Goal: Task Accomplishment & Management: Manage account settings

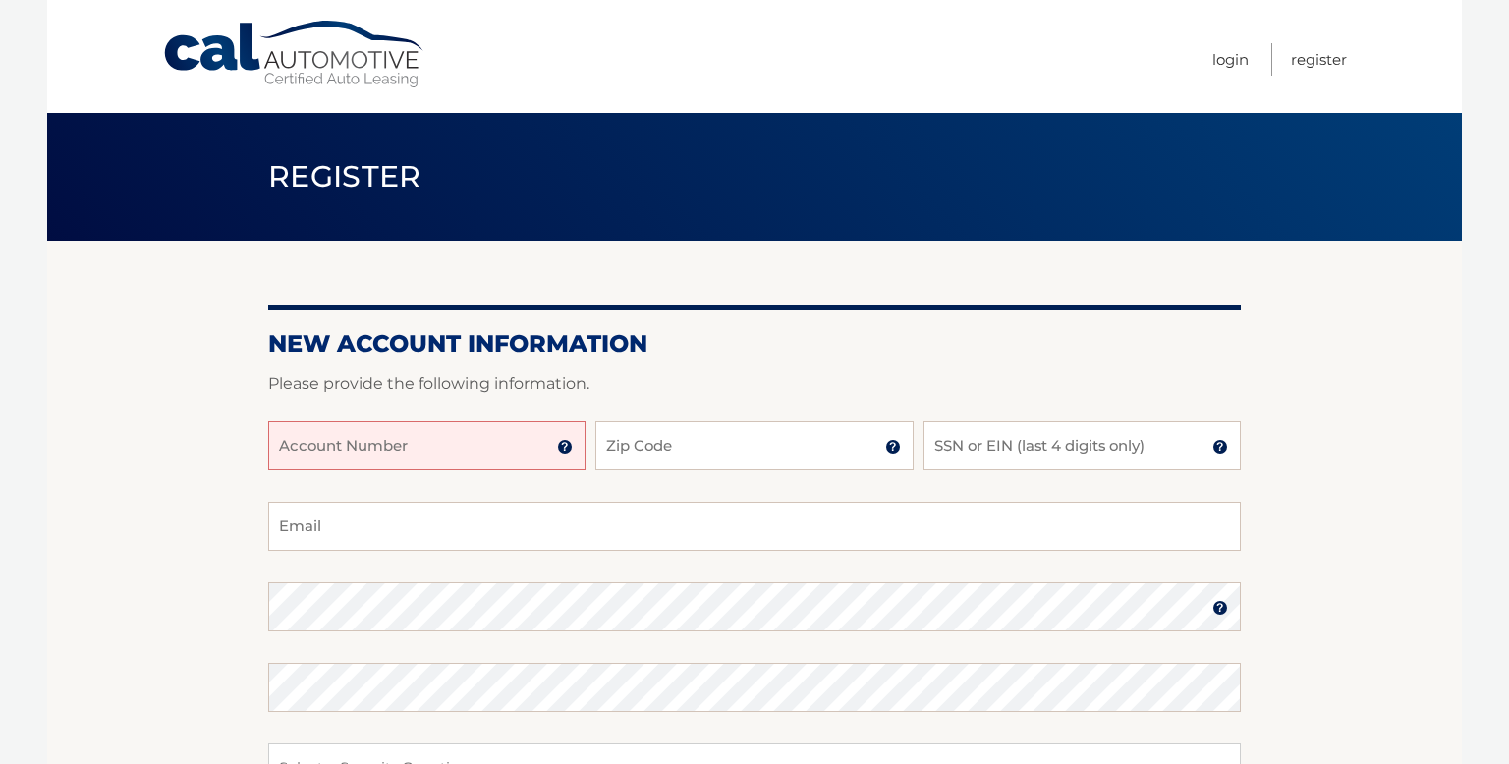
click at [516, 446] on input "Account Number" at bounding box center [426, 445] width 317 height 49
type input "44456024116"
click at [791, 457] on input "Zip Code" at bounding box center [753, 445] width 317 height 49
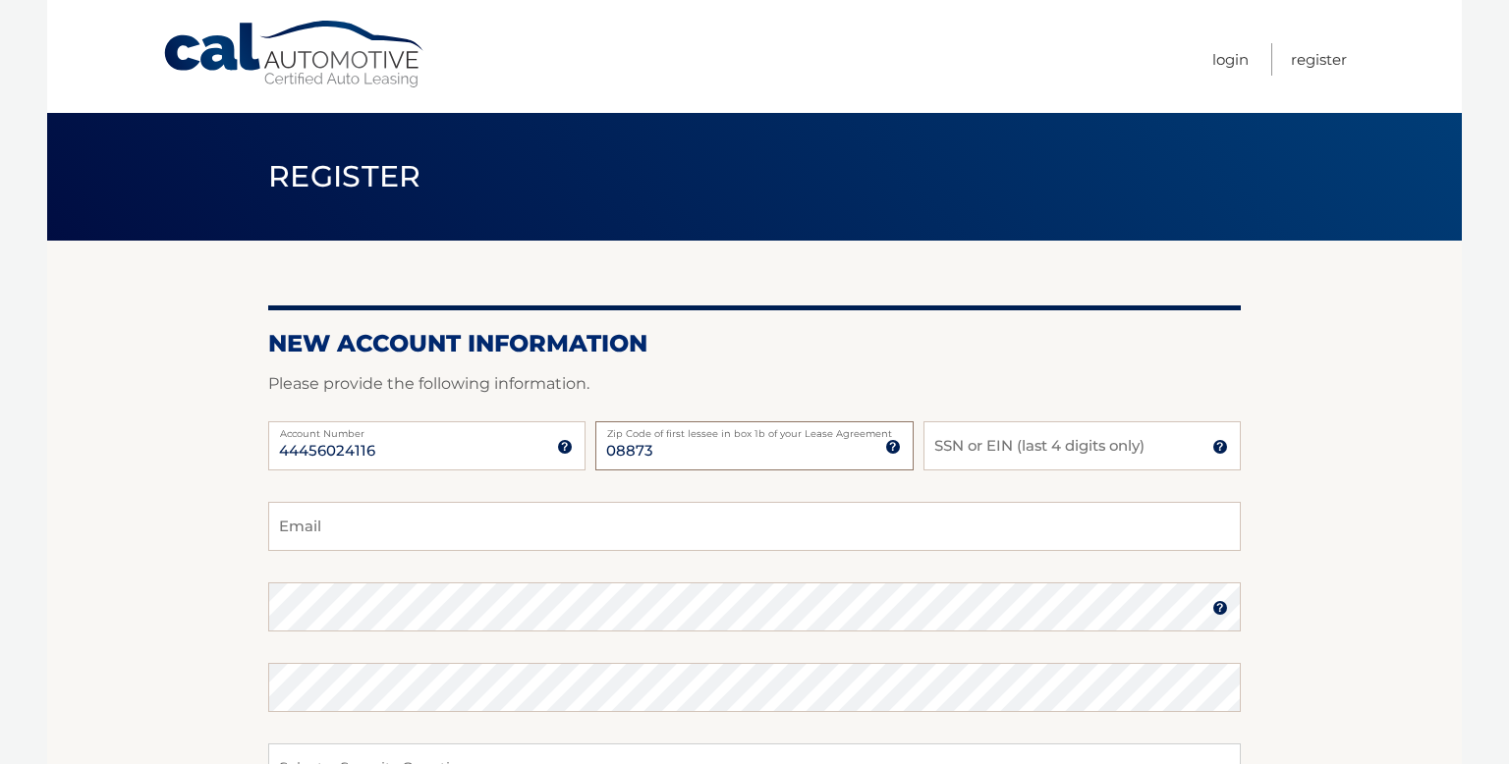
type input "08873"
click at [999, 444] on input "SSN or EIN (last 4 digits only)" at bounding box center [1081, 445] width 317 height 49
type input "4355"
click at [663, 518] on input "Email" at bounding box center [754, 526] width 972 height 49
type input "stevensoncg@aol.com"
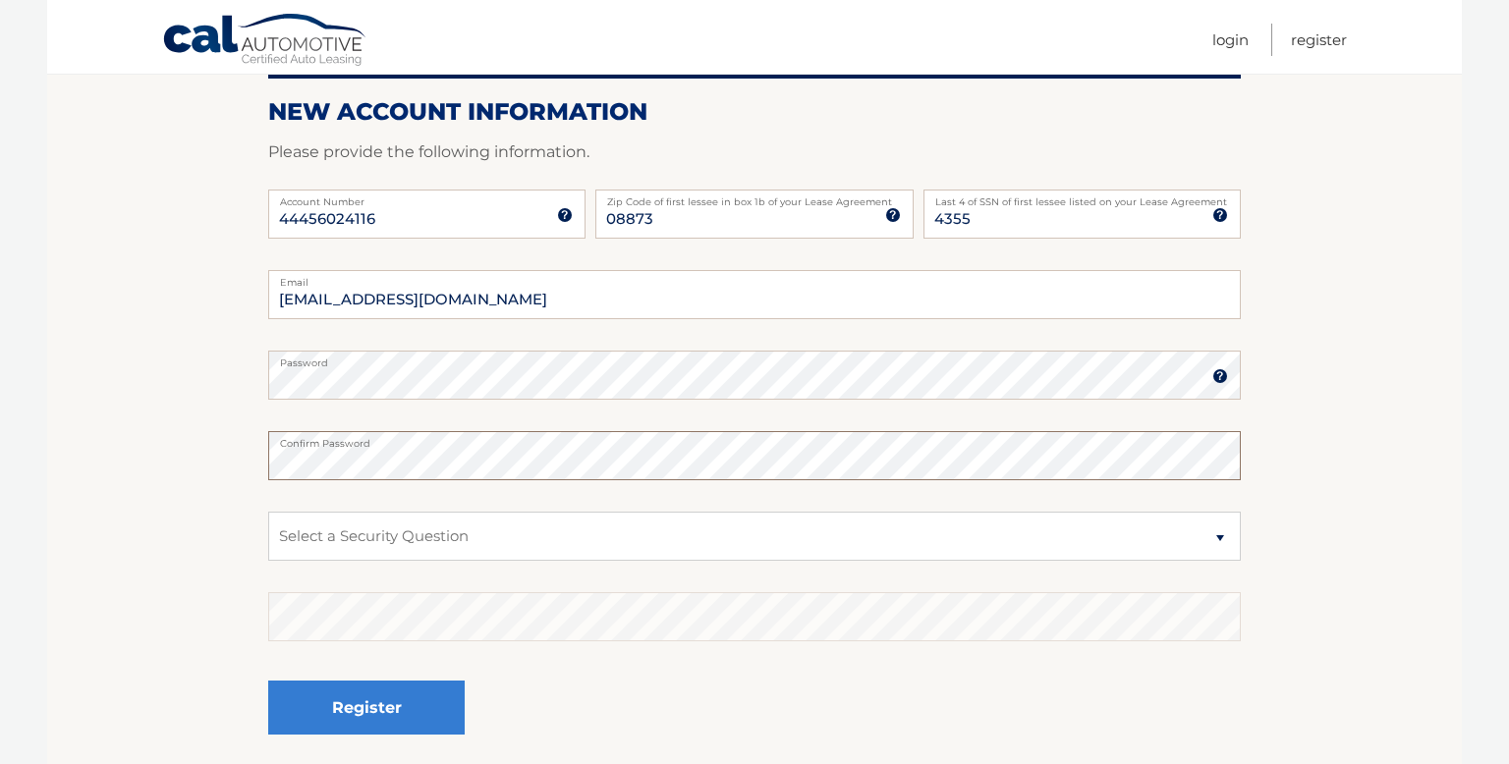
scroll to position [238, 0]
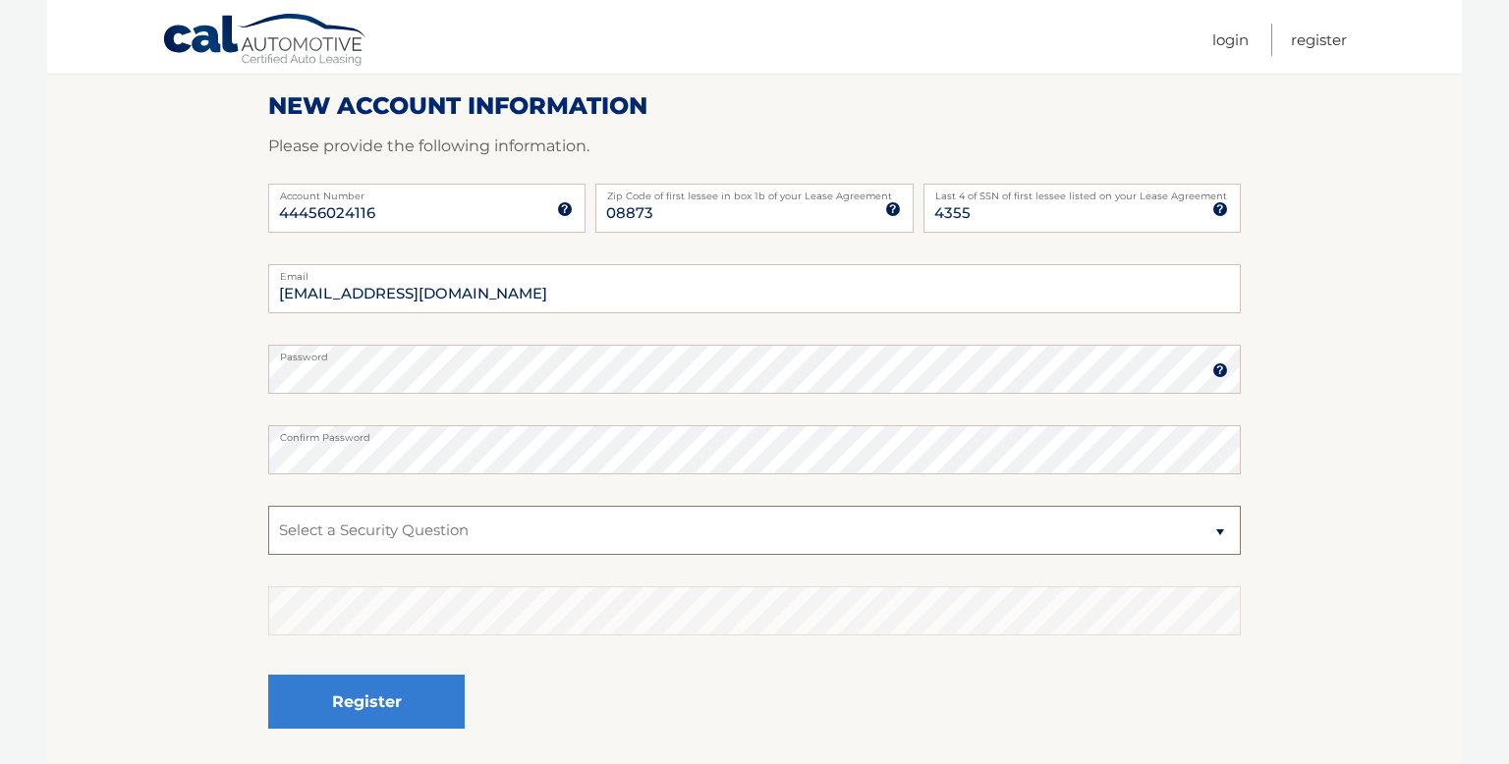
click at [1219, 530] on select "Select a Security Question What was the name of your elementary school? What is…" at bounding box center [754, 530] width 972 height 49
select select "5"
click at [268, 506] on select "Select a Security Question What was the name of your elementary school? What is…" at bounding box center [754, 530] width 972 height 49
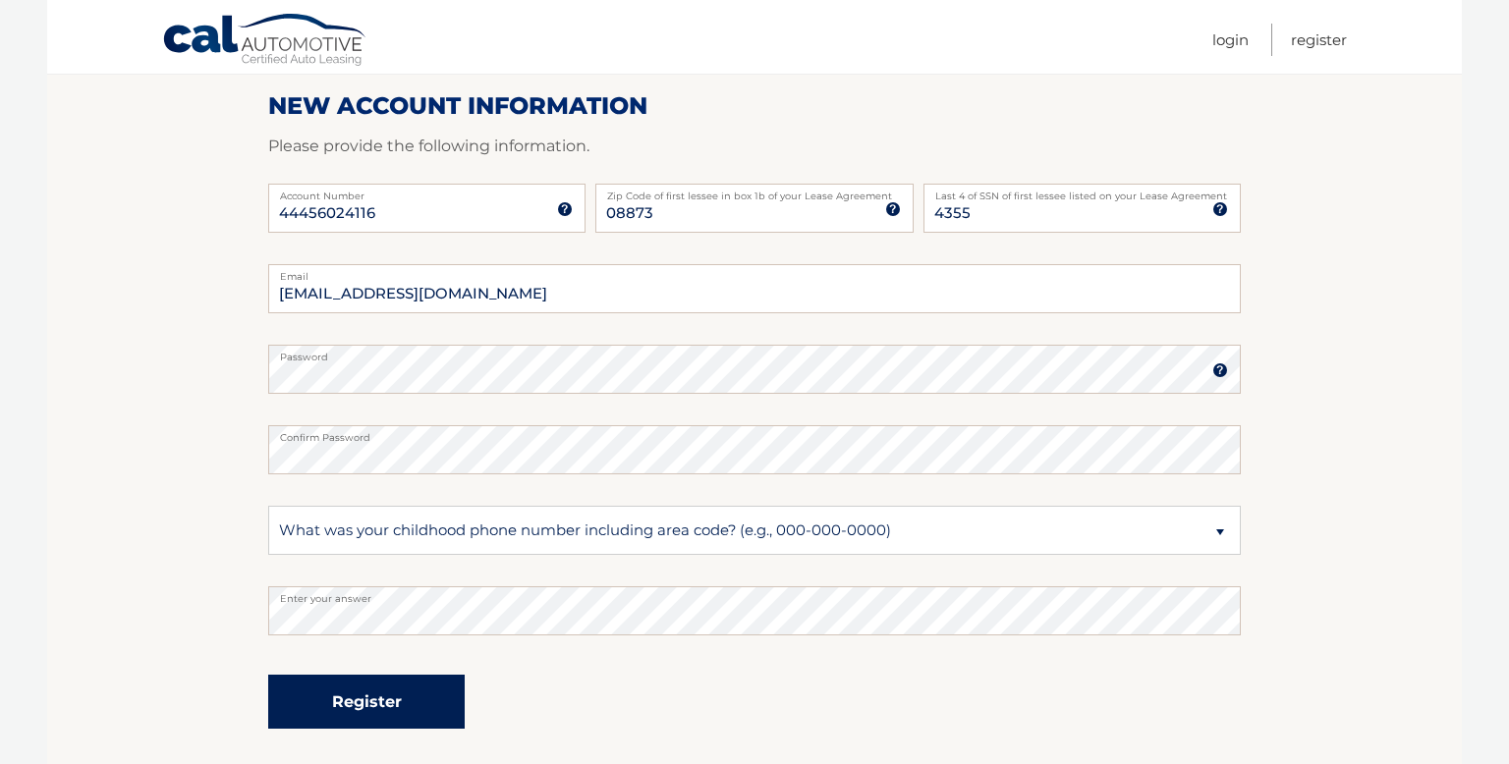
click at [385, 705] on button "Register" at bounding box center [366, 702] width 196 height 54
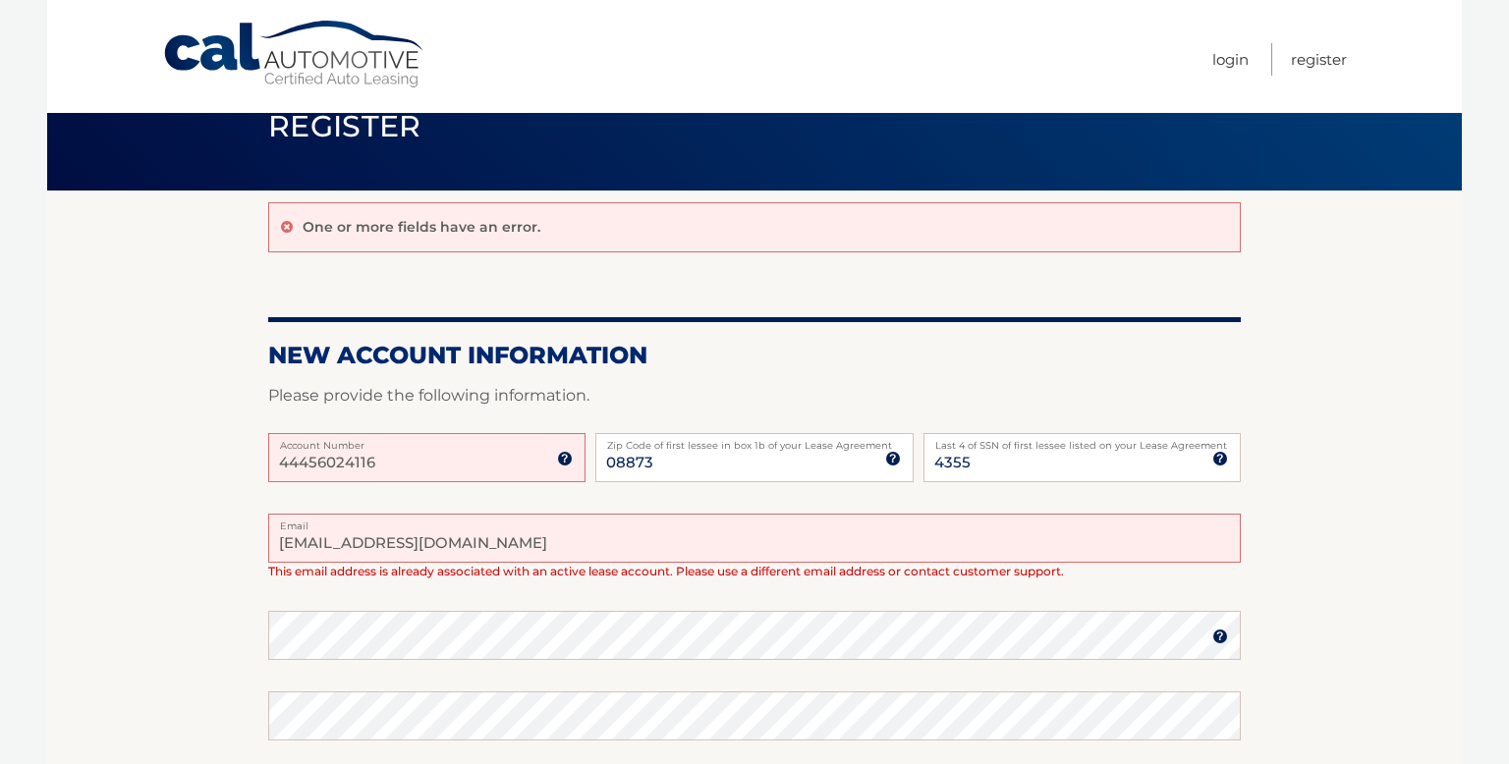
scroll to position [53, 0]
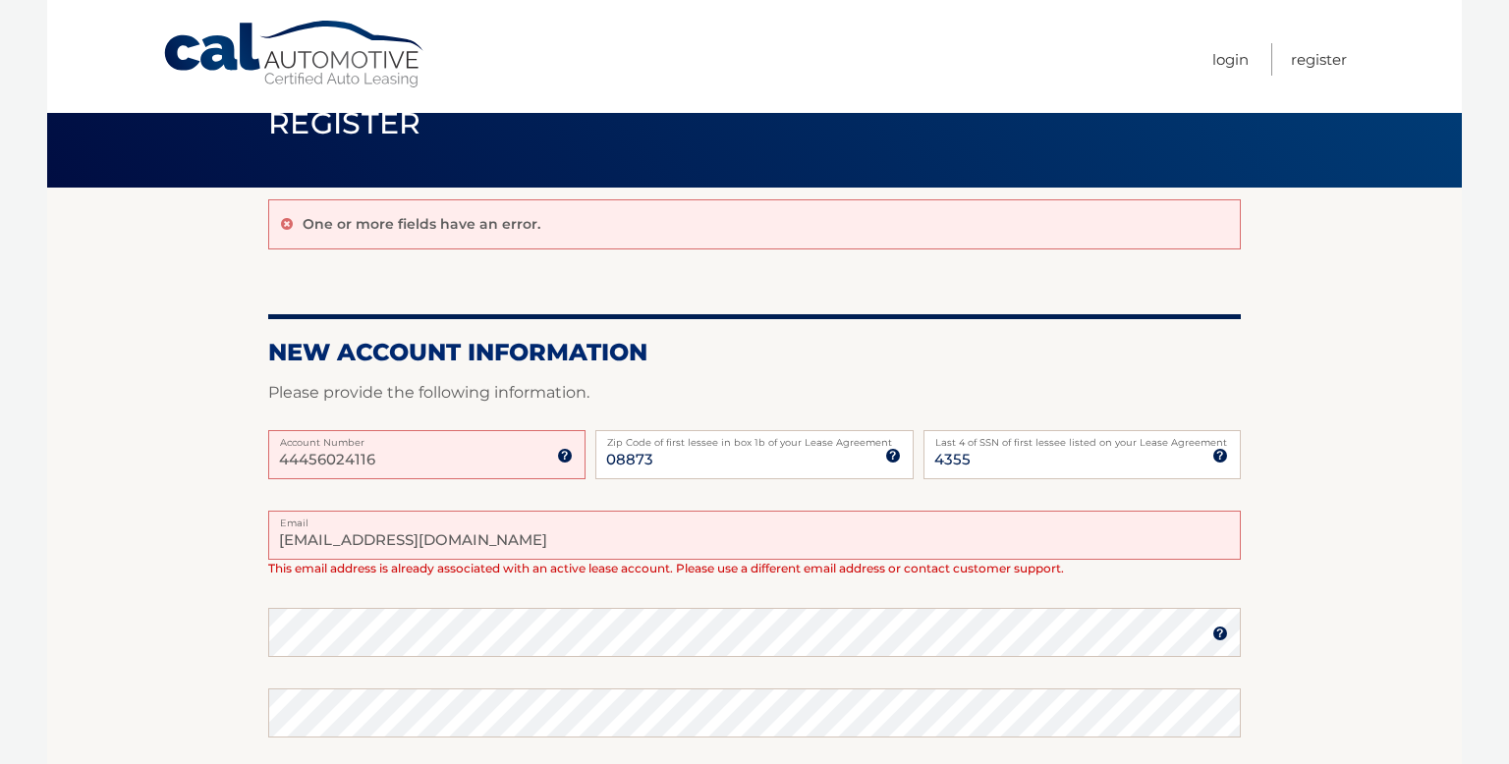
drag, startPoint x: 502, startPoint y: 551, endPoint x: 276, endPoint y: 537, distance: 226.3
click at [276, 537] on input "stevensoncg@aol.com" at bounding box center [754, 535] width 972 height 49
click at [977, 360] on h2 "New Account Information" at bounding box center [754, 352] width 972 height 29
click at [469, 538] on input "chsteven2020" at bounding box center [754, 535] width 972 height 49
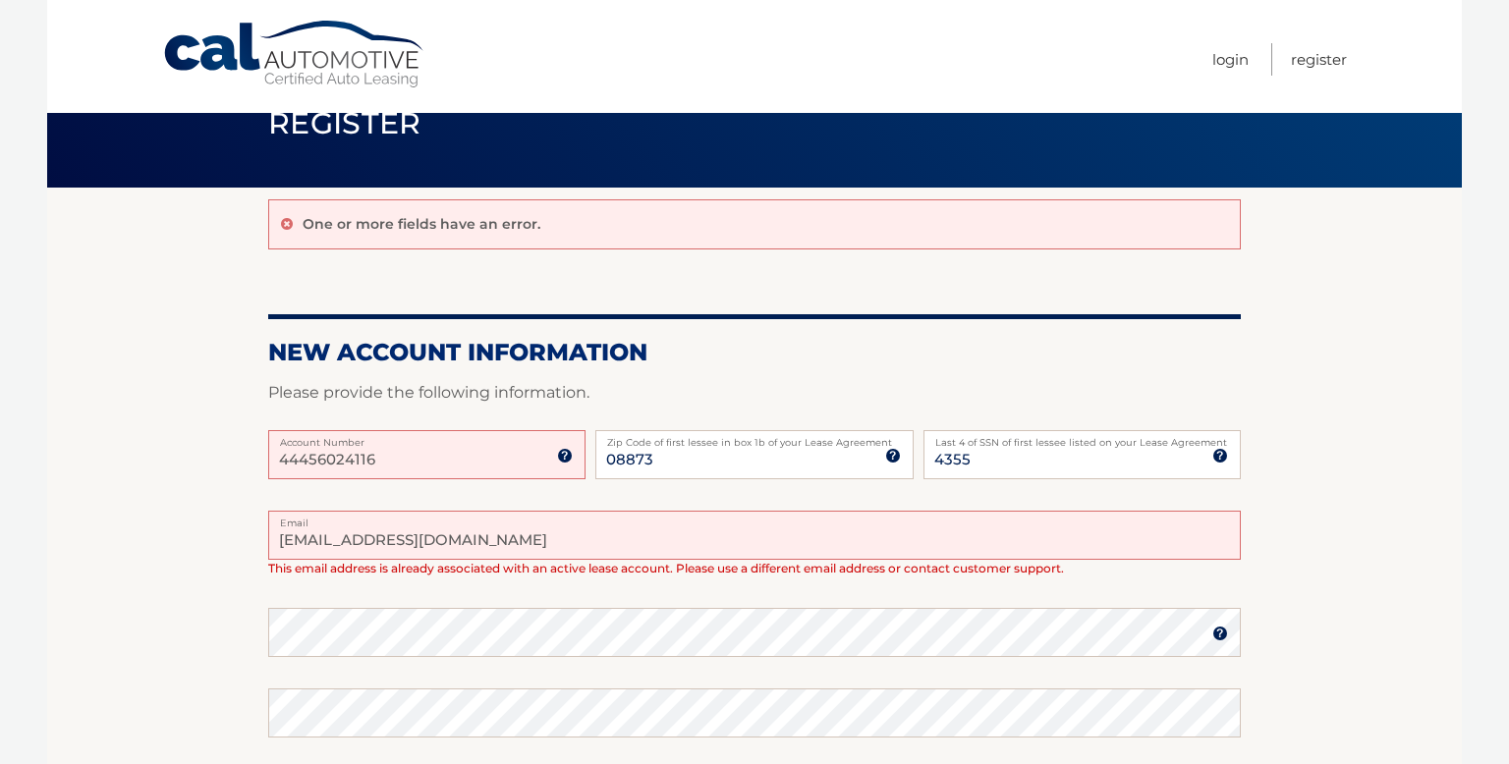
type input "chsteven2020@gmail.com"
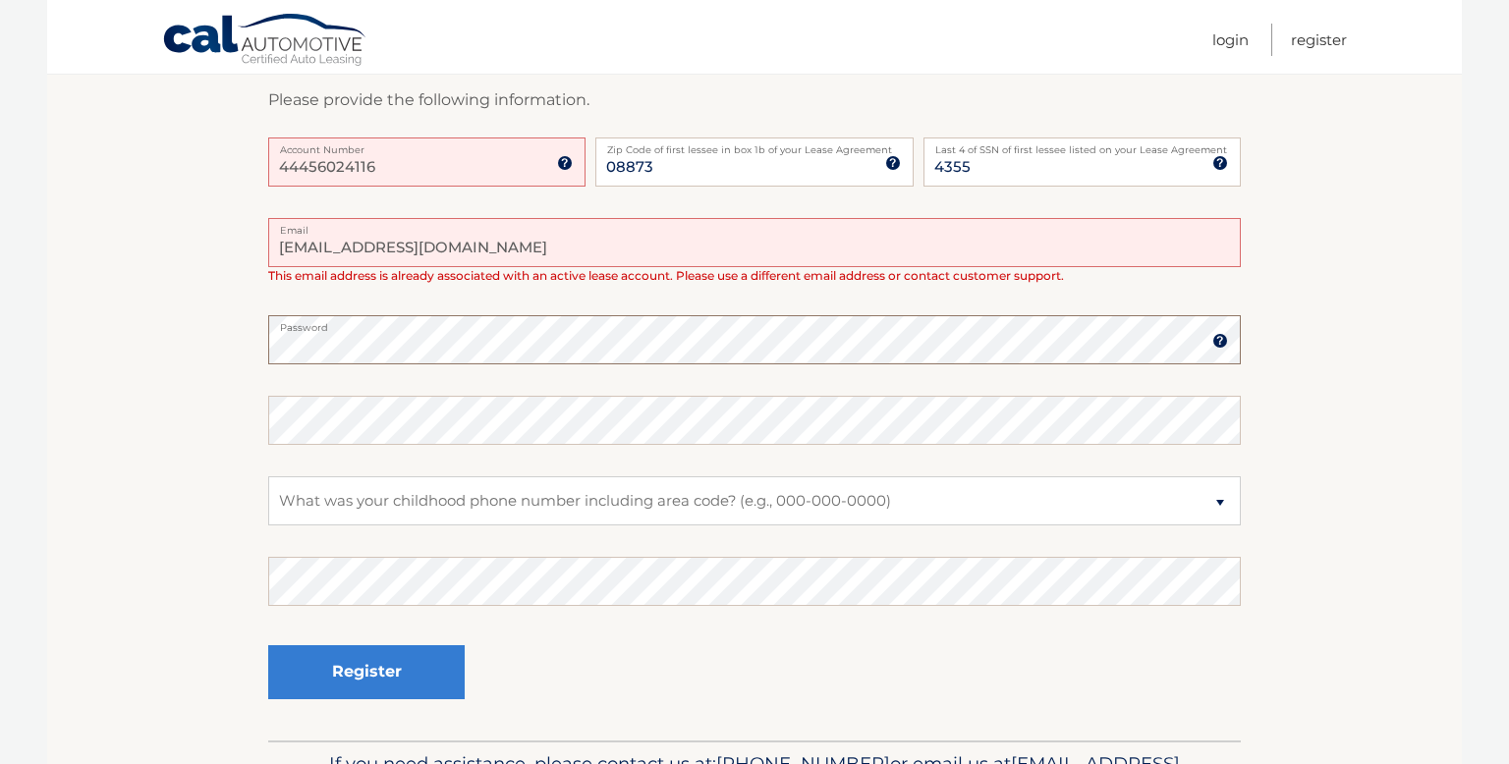
scroll to position [352, 0]
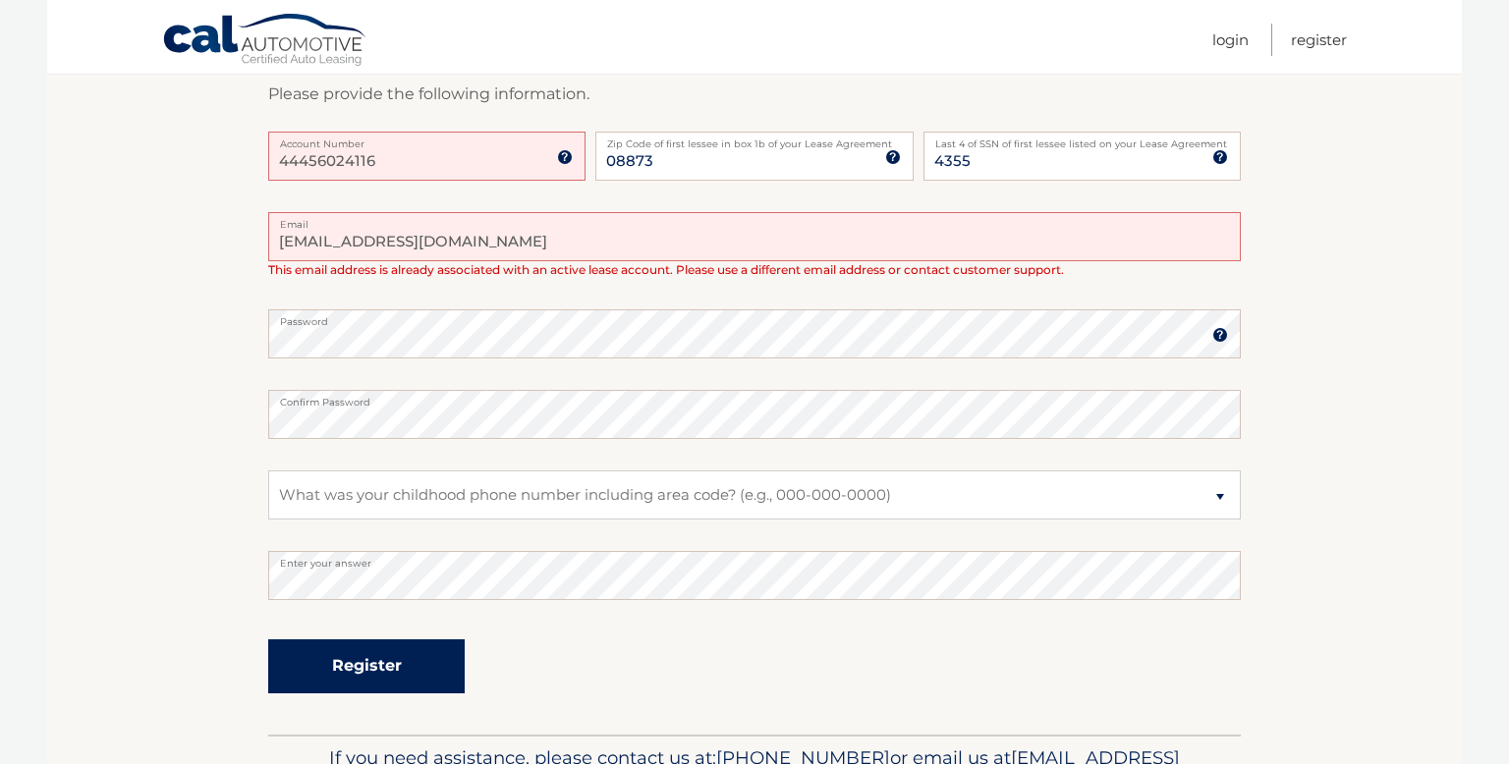
click at [375, 680] on button "Register" at bounding box center [366, 666] width 196 height 54
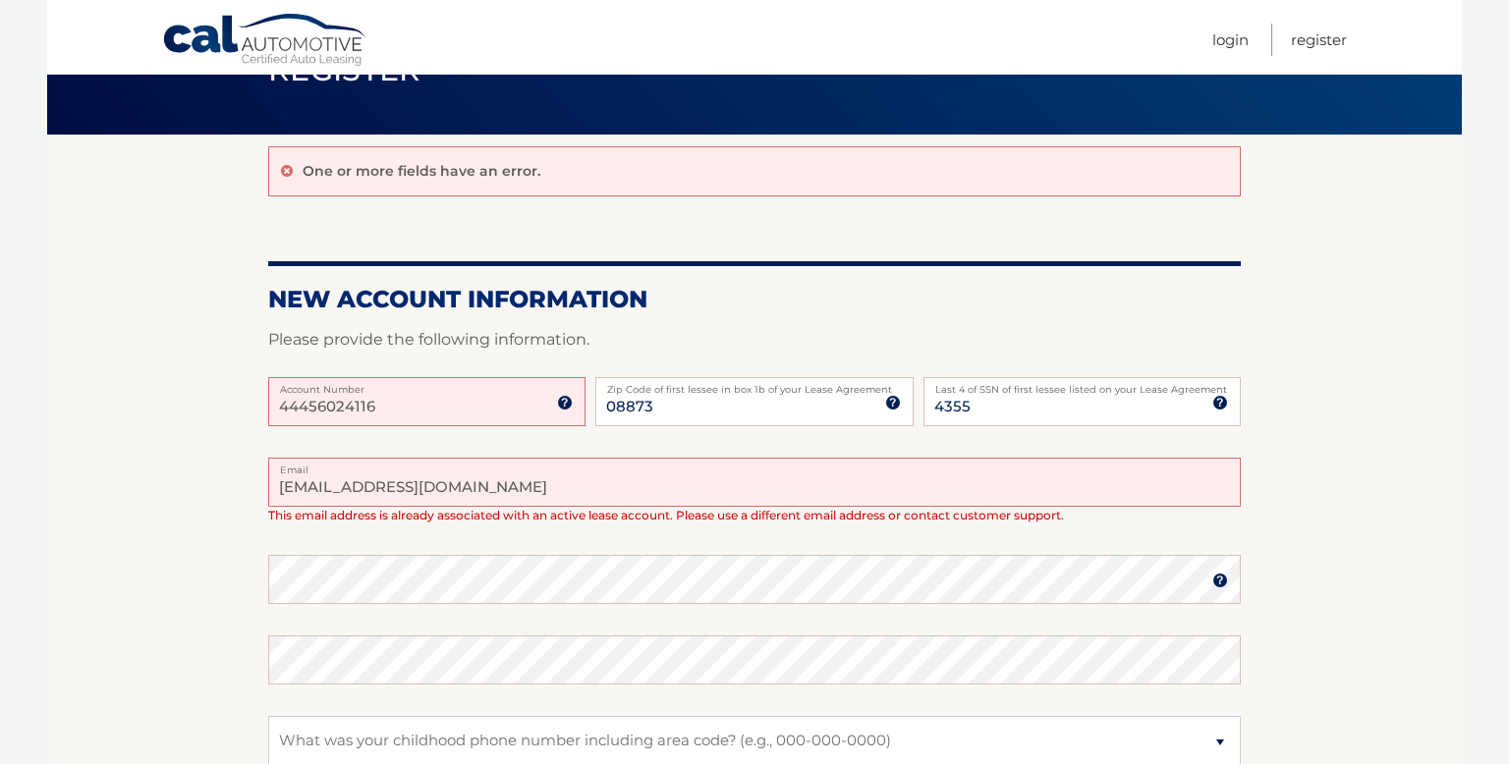
scroll to position [130, 0]
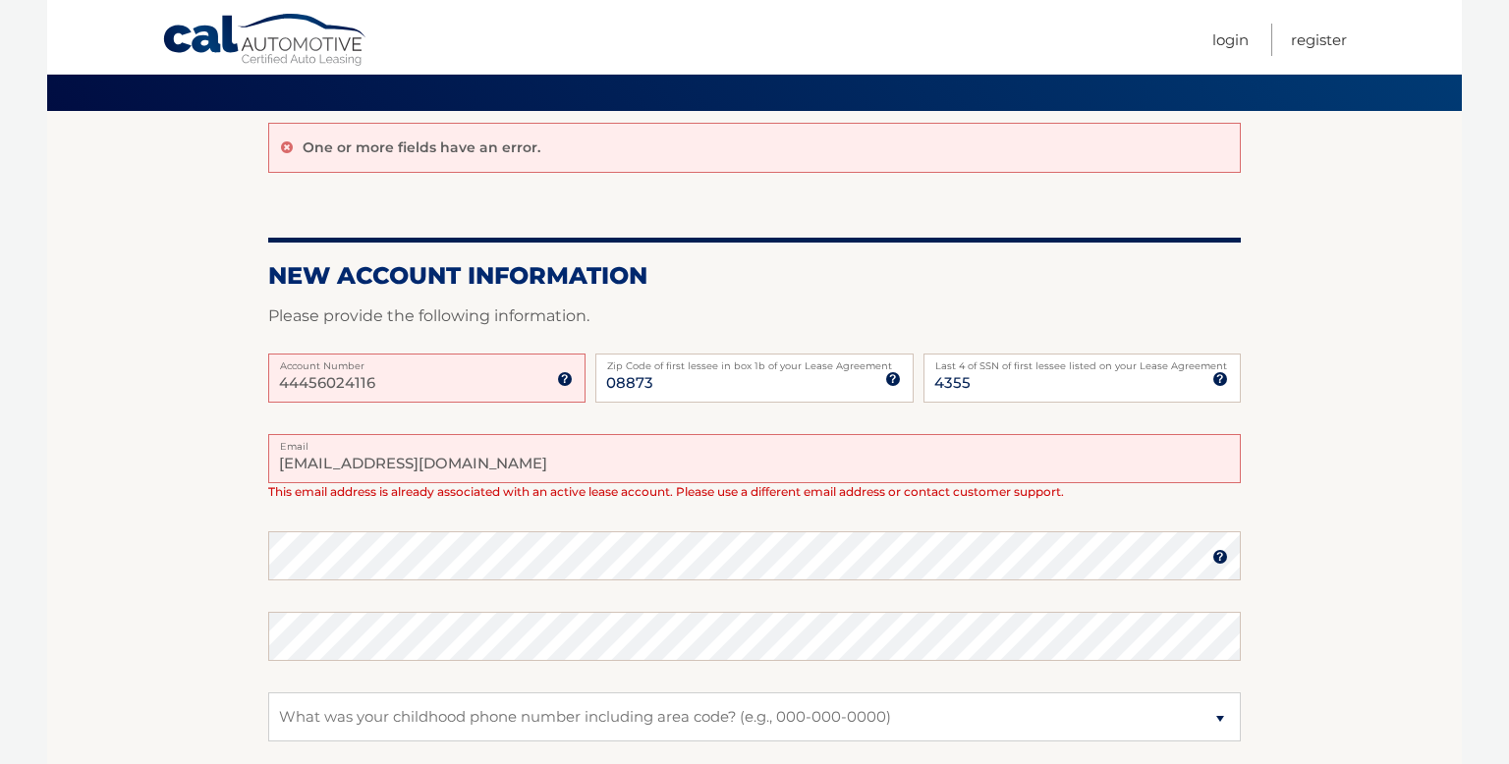
drag, startPoint x: 504, startPoint y: 472, endPoint x: 258, endPoint y: 461, distance: 245.8
click at [258, 461] on section "One or more fields have an error. New Account Information Please provide the fo…" at bounding box center [754, 534] width 1415 height 846
type input "chsteven2020@yahoo.com"
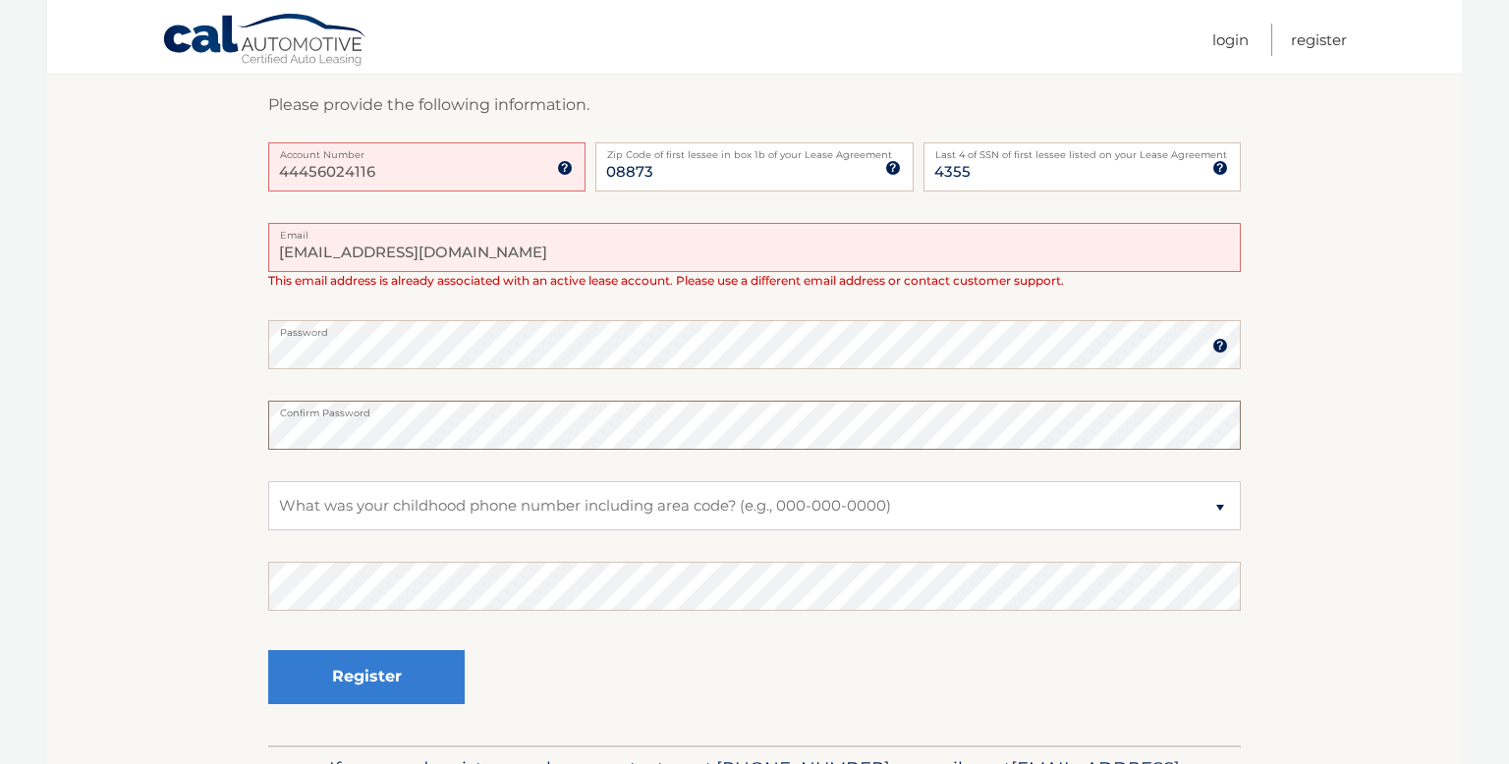
scroll to position [342, 0]
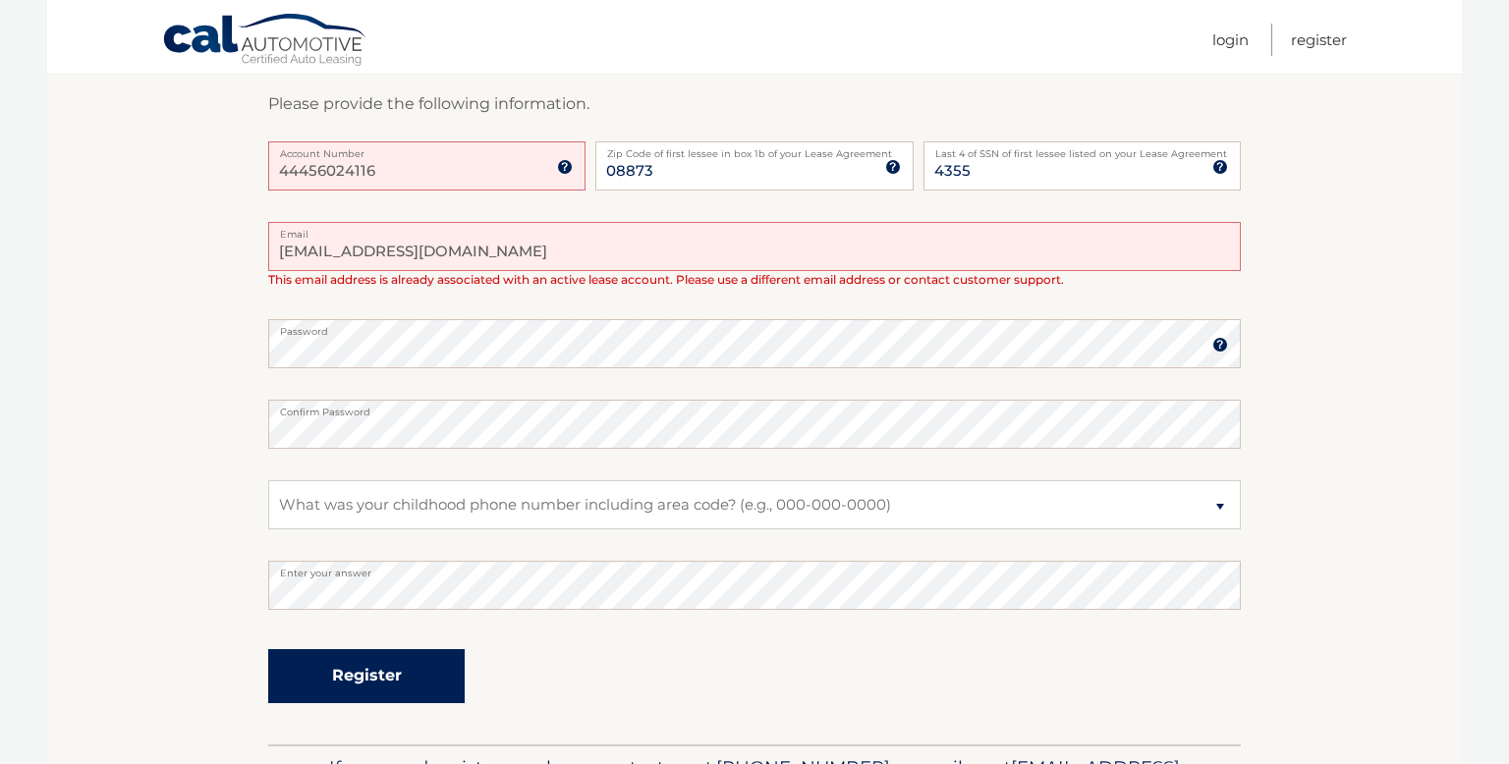
click at [399, 676] on button "Register" at bounding box center [366, 676] width 196 height 54
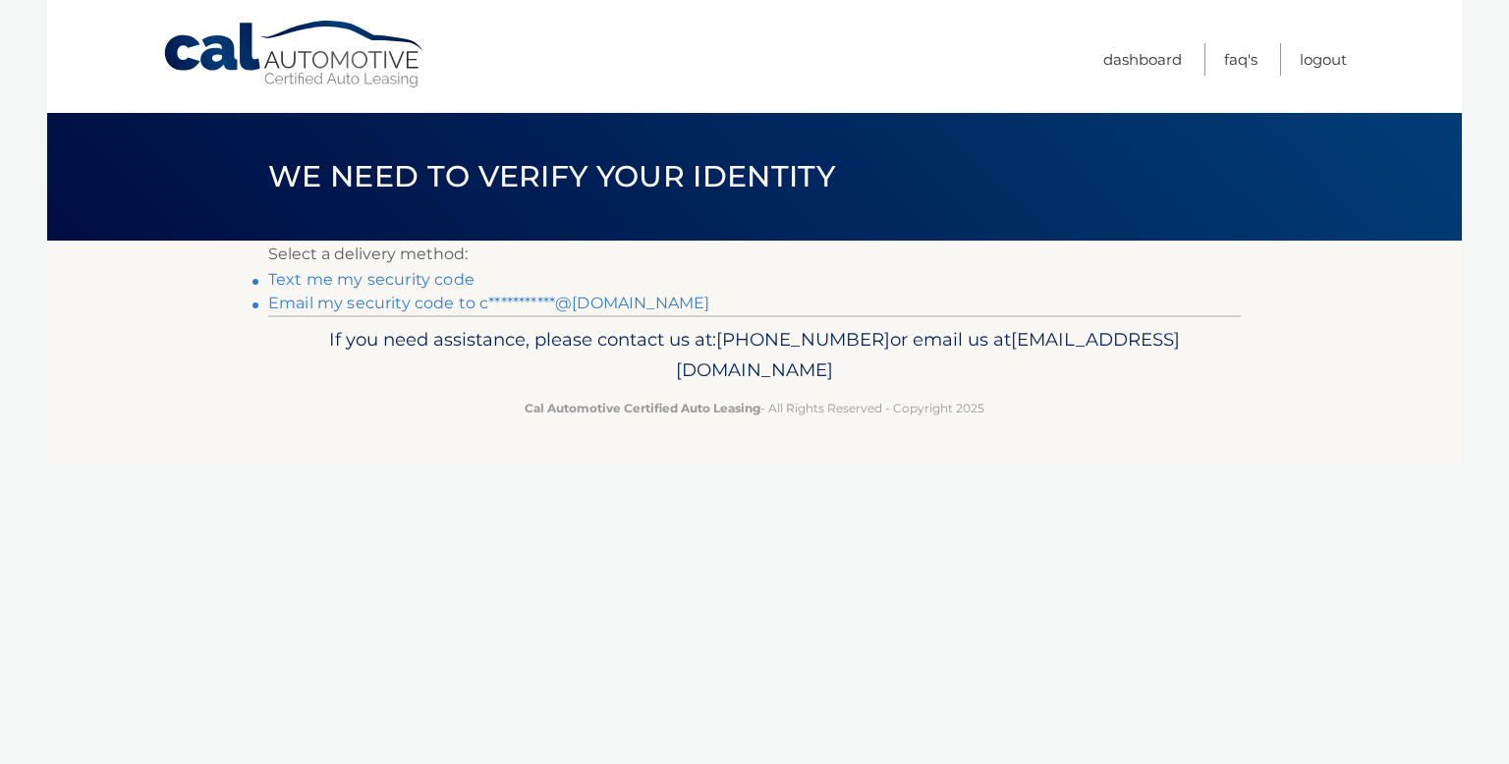
click at [383, 283] on link "Text me my security code" at bounding box center [371, 279] width 206 height 19
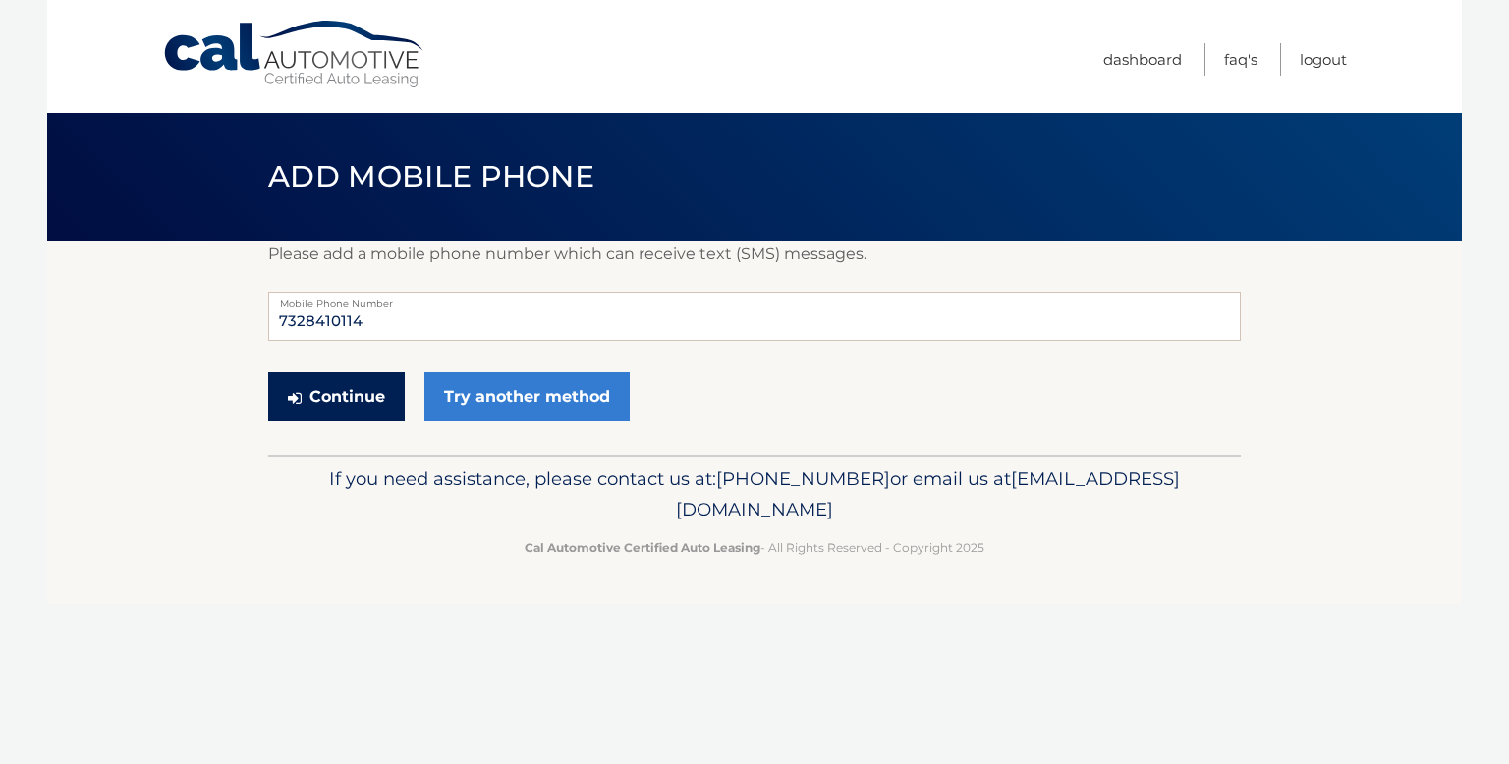
click at [362, 394] on button "Continue" at bounding box center [336, 396] width 137 height 49
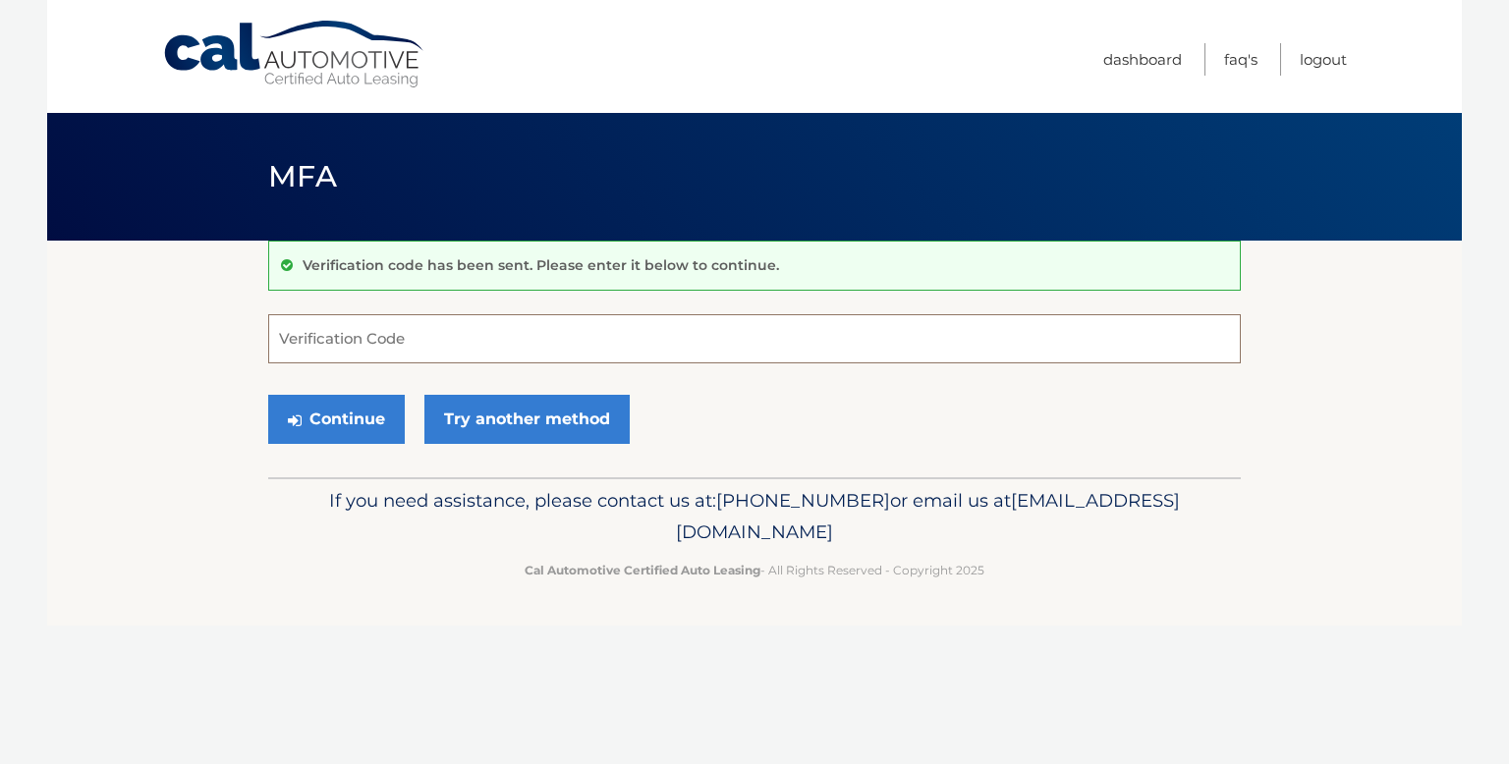
click at [531, 352] on input "Verification Code" at bounding box center [754, 338] width 972 height 49
type input "091702"
click at [355, 416] on button "Continue" at bounding box center [336, 419] width 137 height 49
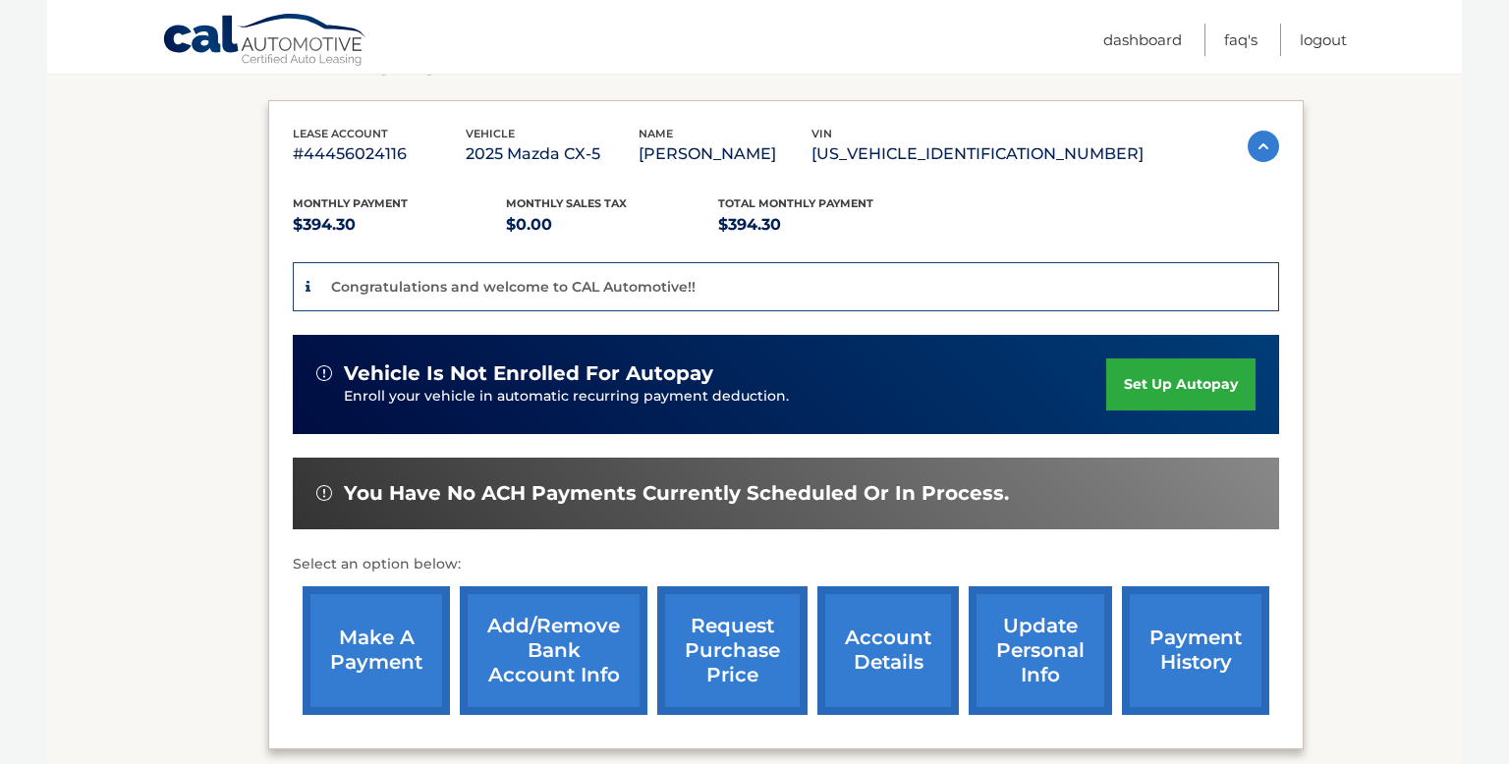
scroll to position [305, 0]
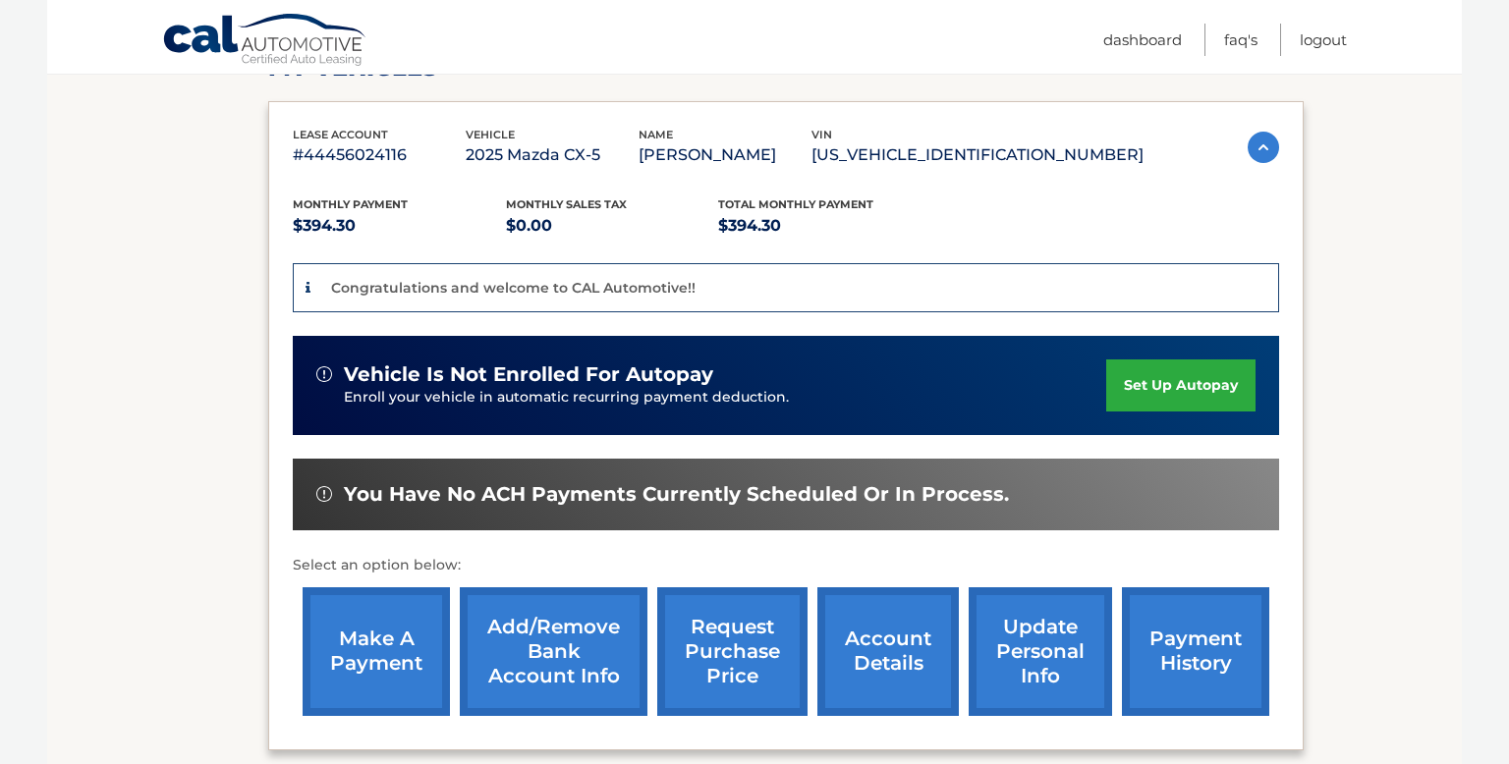
click at [1135, 382] on link "set up autopay" at bounding box center [1180, 386] width 149 height 52
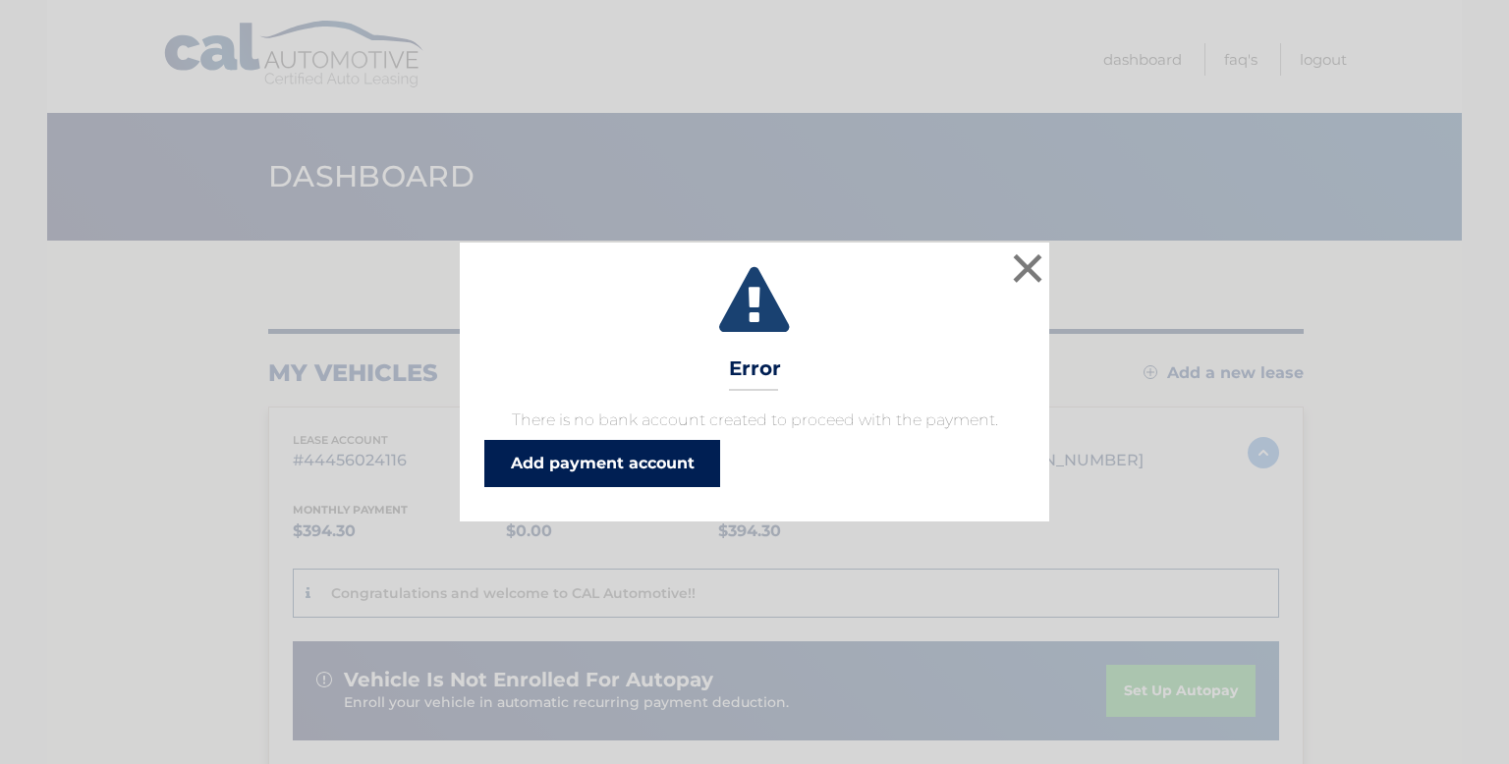
click at [615, 469] on link "Add payment account" at bounding box center [602, 463] width 236 height 47
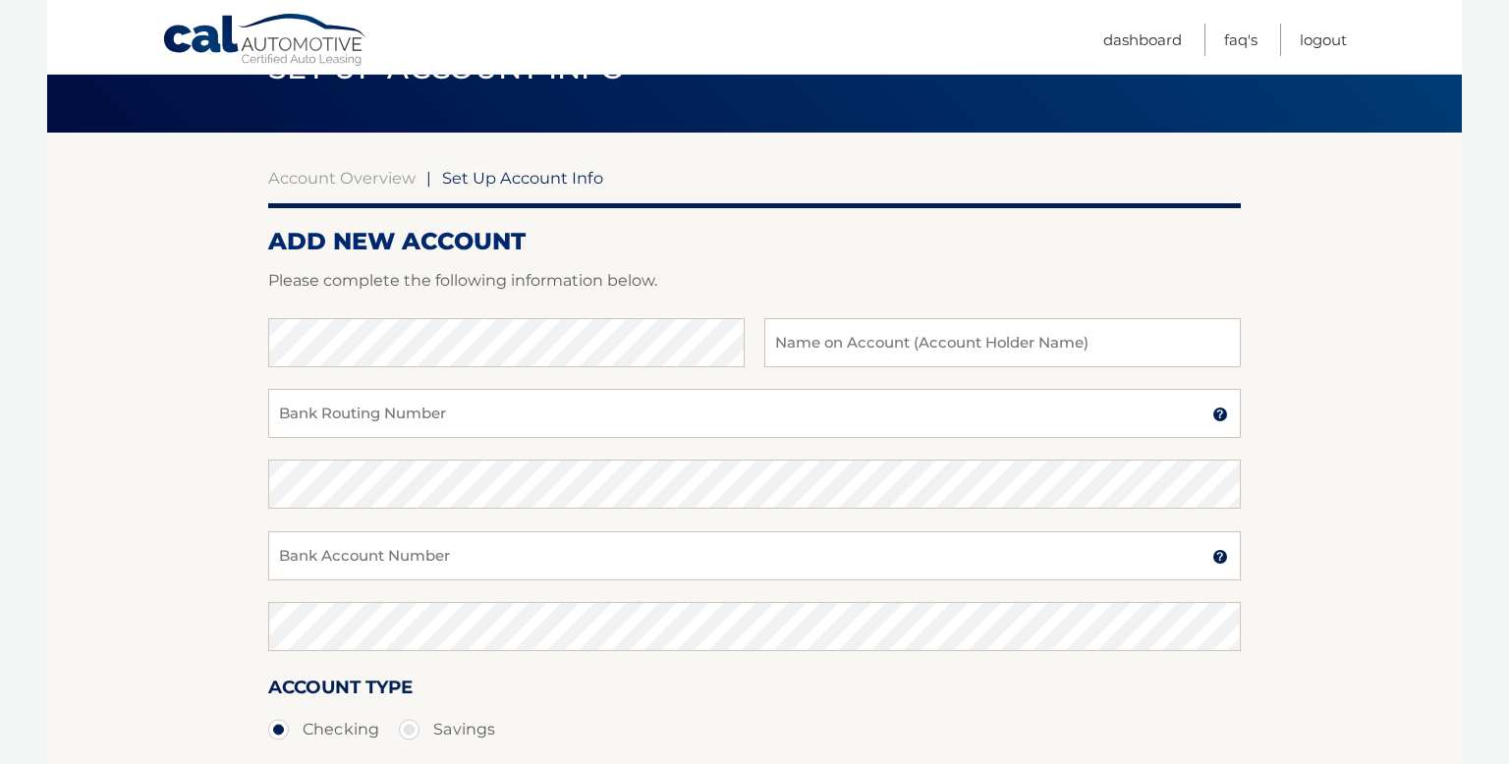
scroll to position [130, 0]
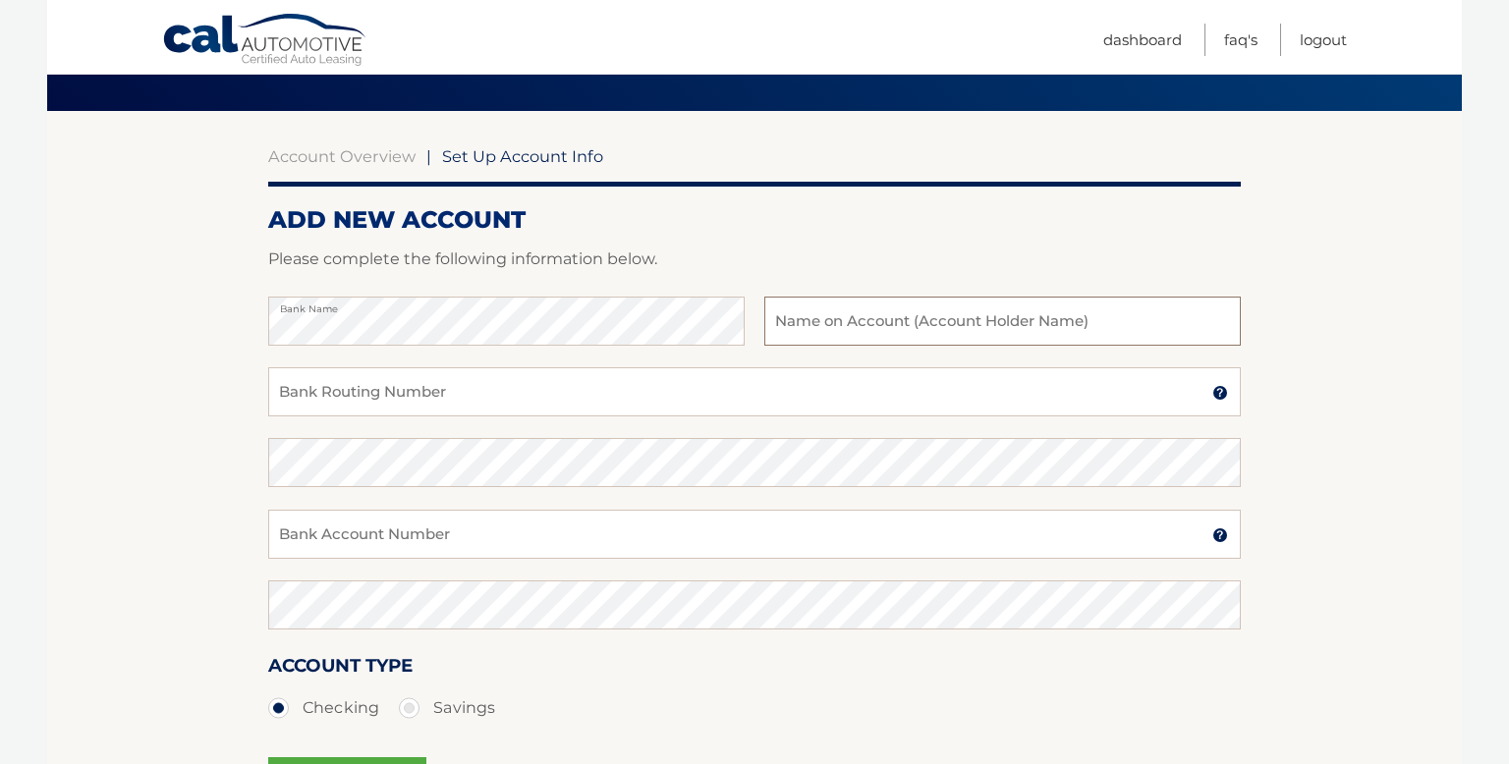
click at [837, 333] on input "text" at bounding box center [1002, 321] width 476 height 49
click at [830, 331] on input "Ch" at bounding box center [1002, 321] width 476 height 49
type input "Christopher G. Stevenson"
click at [608, 390] on input "Bank Routing Number" at bounding box center [754, 391] width 972 height 49
type input "031207607"
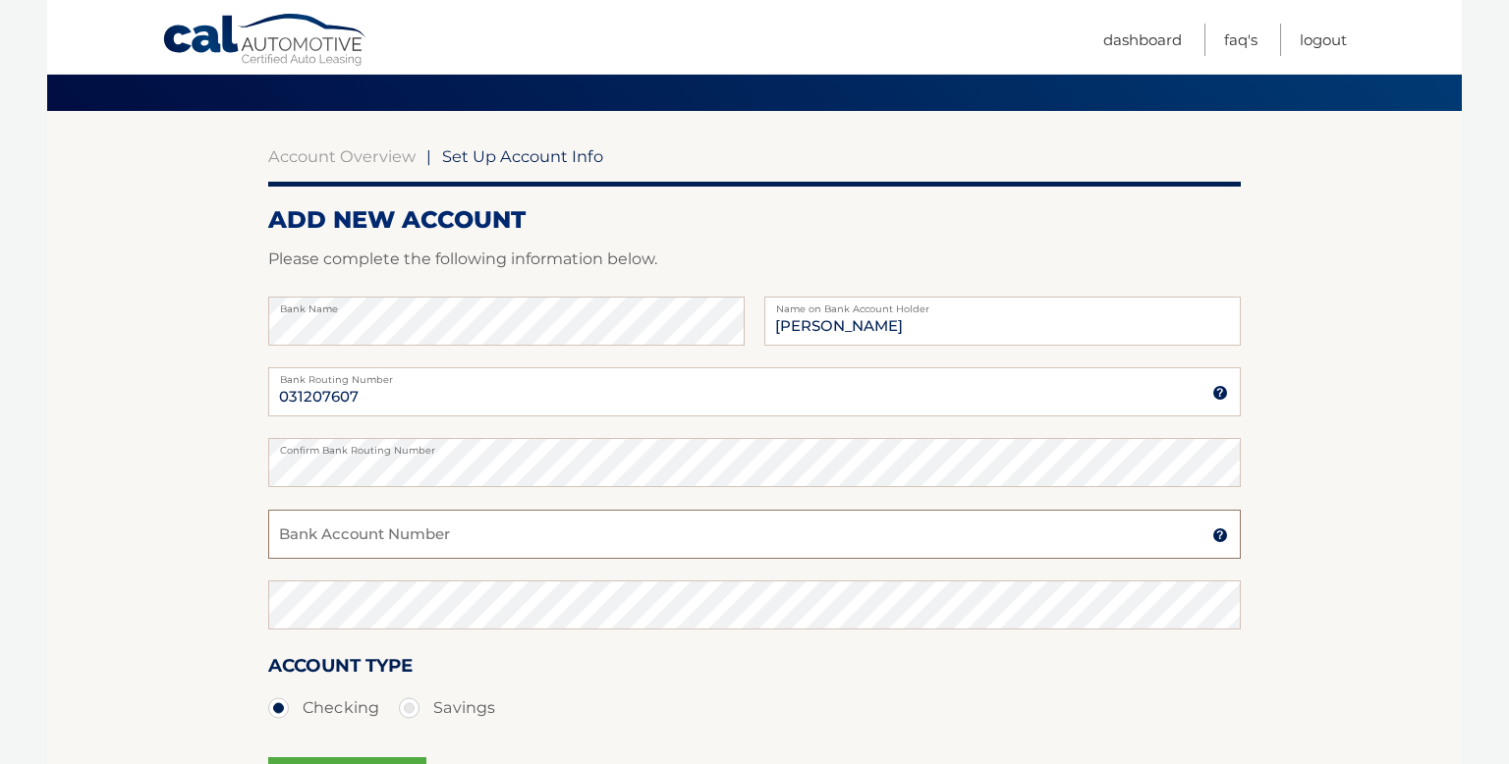
click at [487, 538] on input "Bank Account Number" at bounding box center [754, 534] width 972 height 49
type input "8013998945"
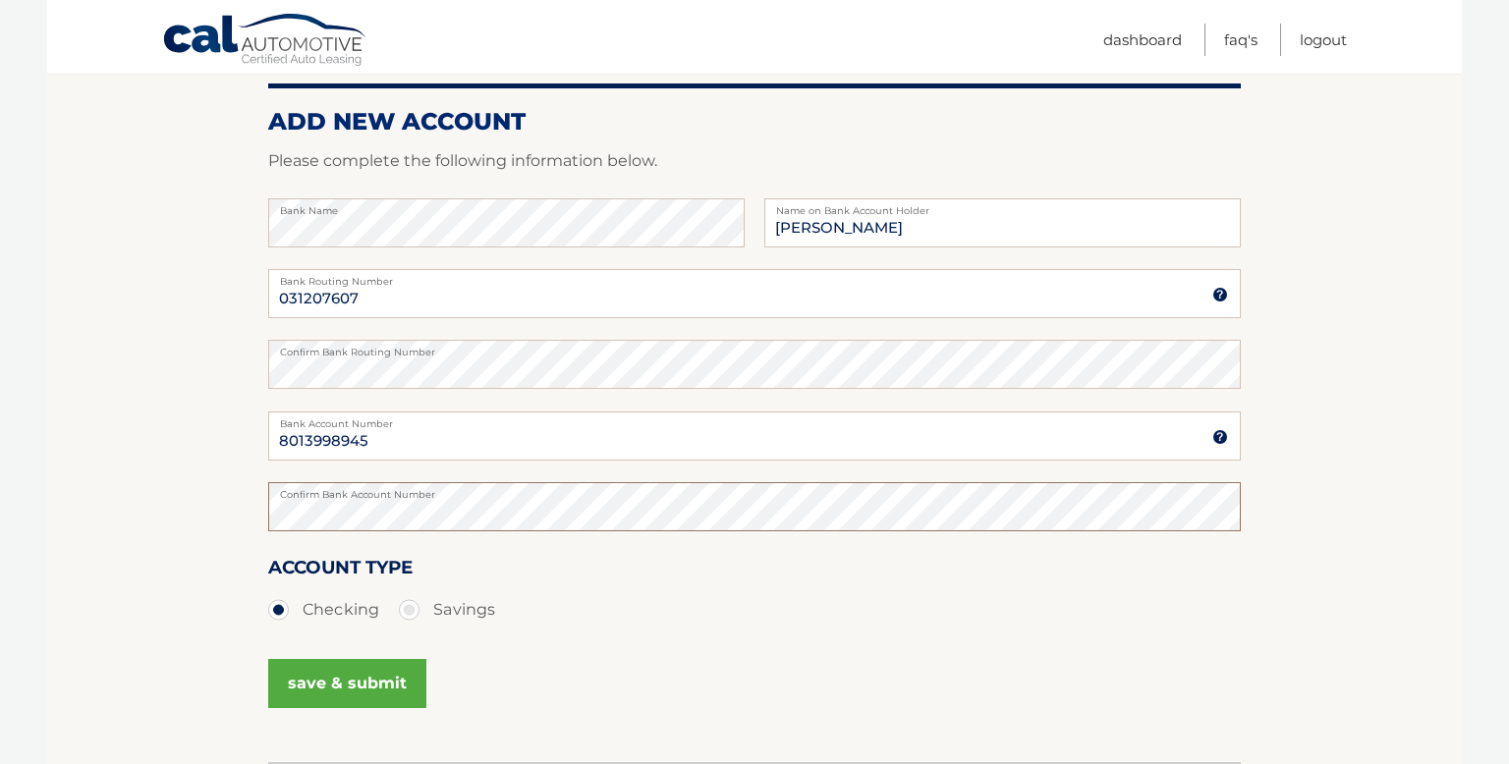
scroll to position [253, 0]
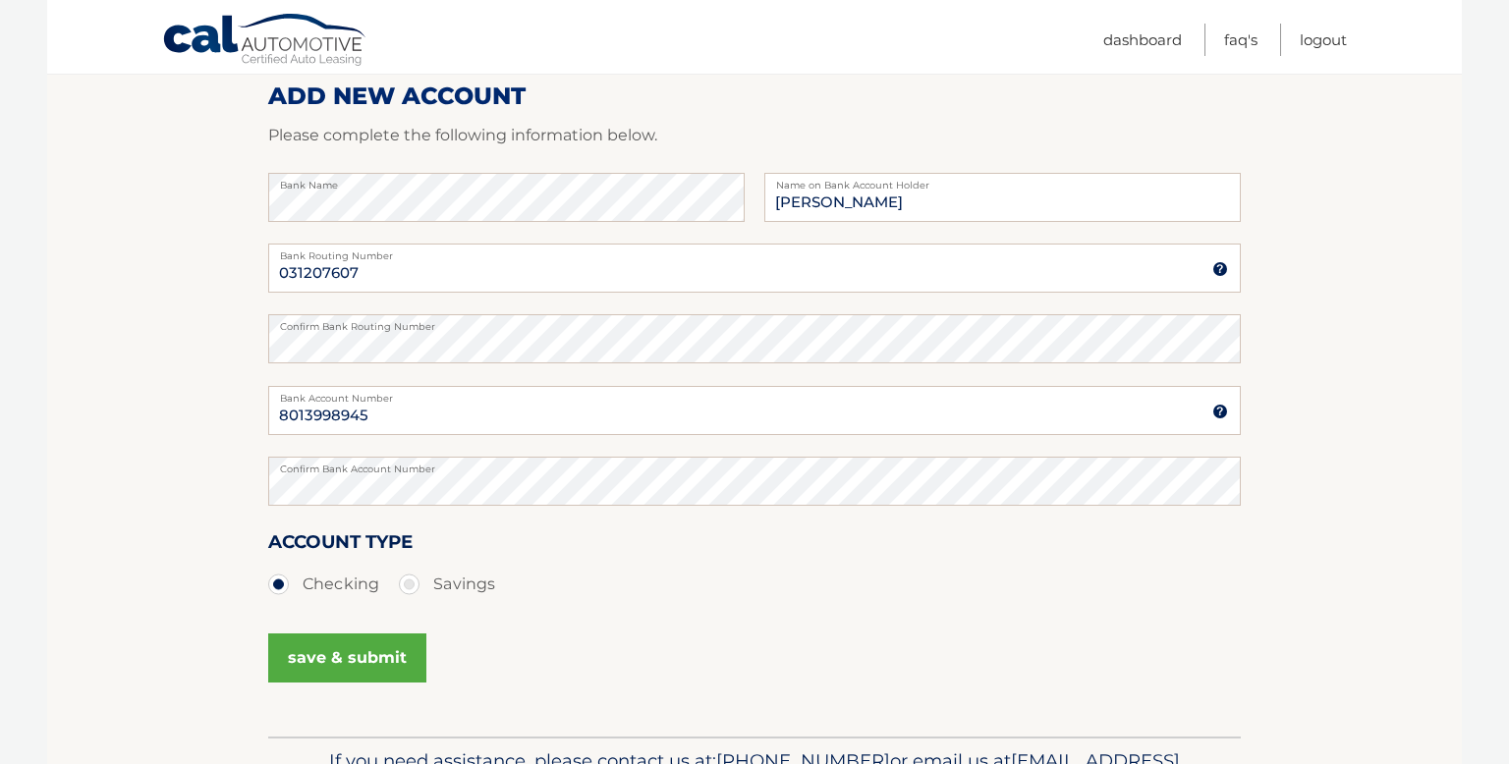
click at [354, 654] on button "save & submit" at bounding box center [347, 658] width 158 height 49
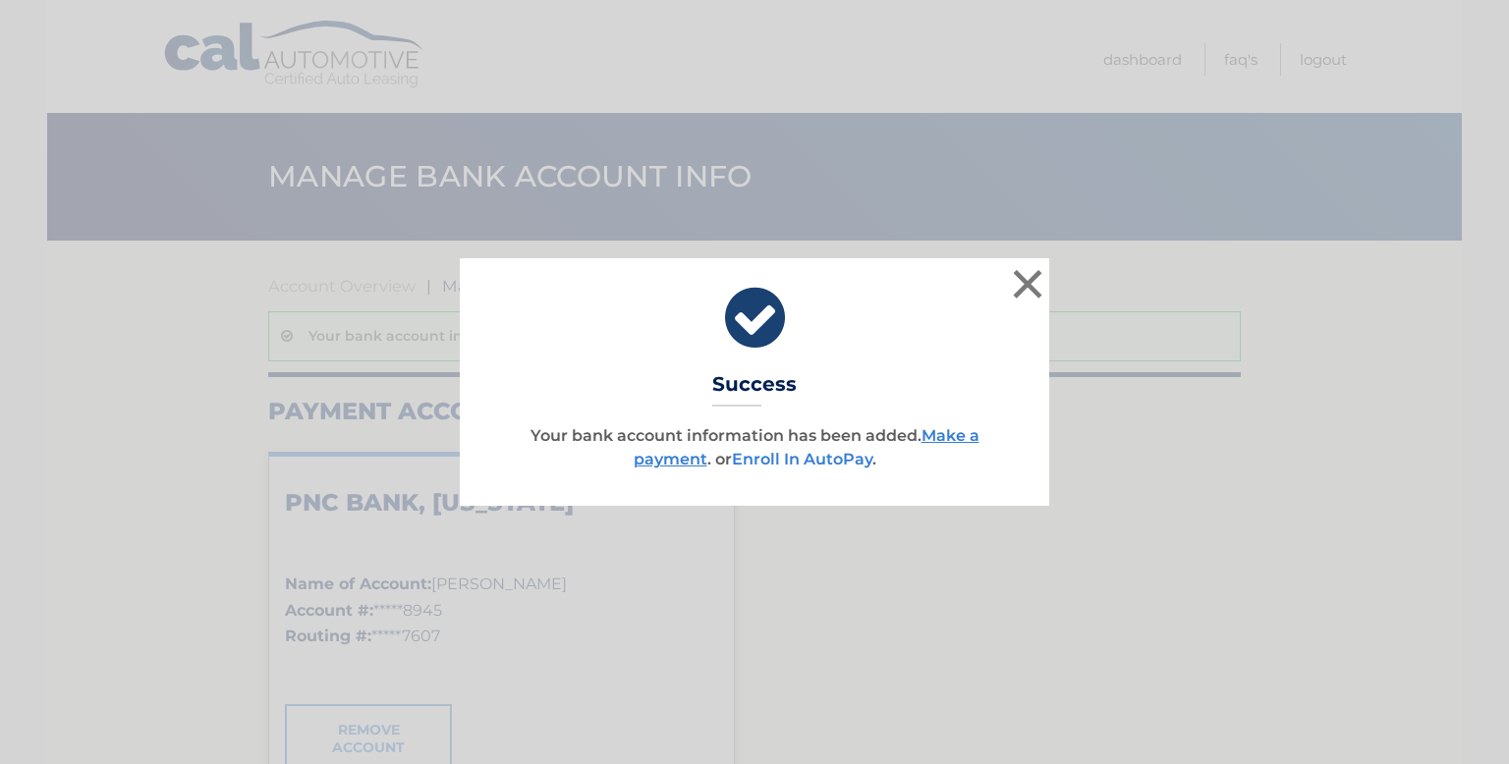
click at [805, 467] on link "Enroll In AutoPay" at bounding box center [802, 459] width 140 height 19
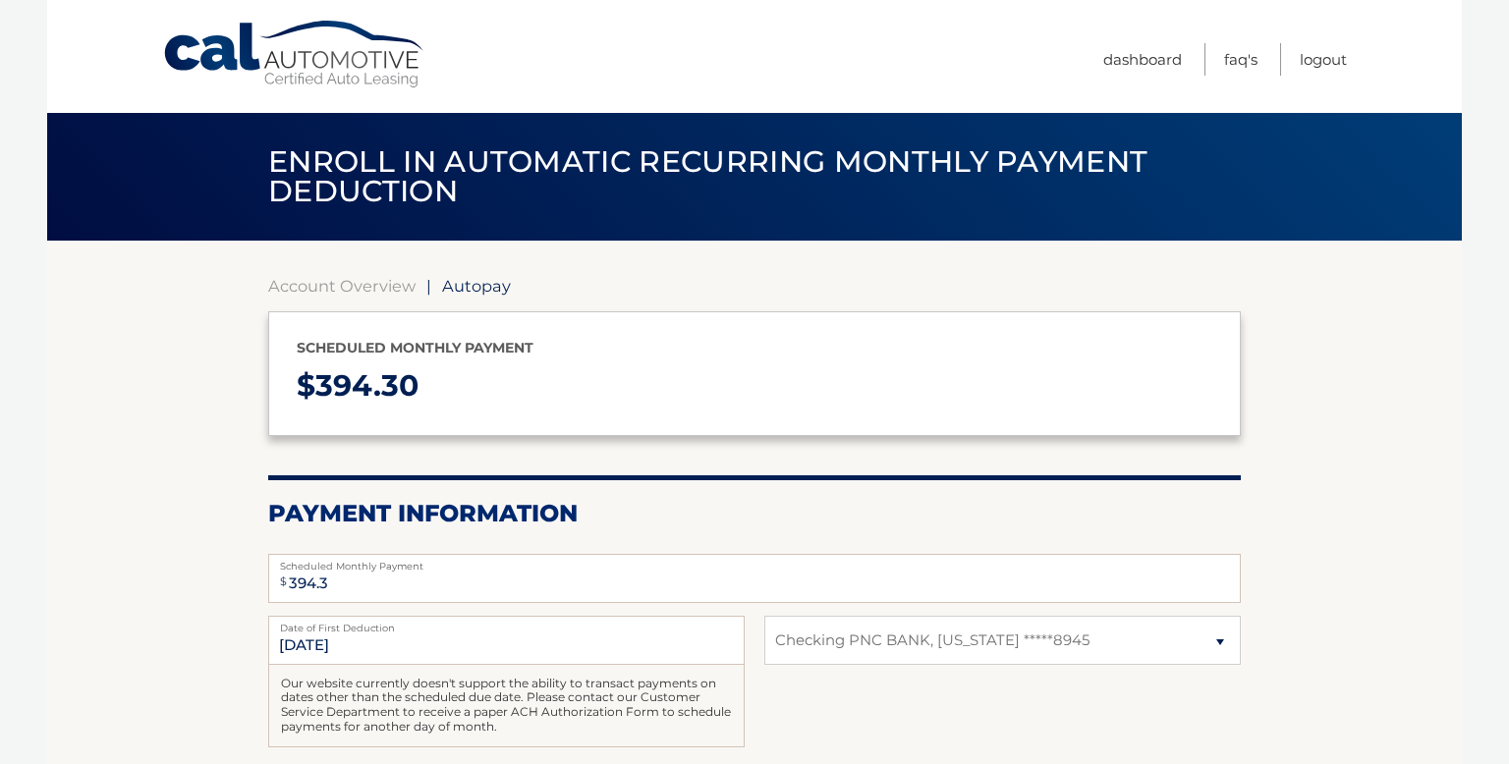
select select "ZDRlNjJlZGEtYTUyYi00YzEwLWJiMDktNGIxYWFjOWQ5NTAw"
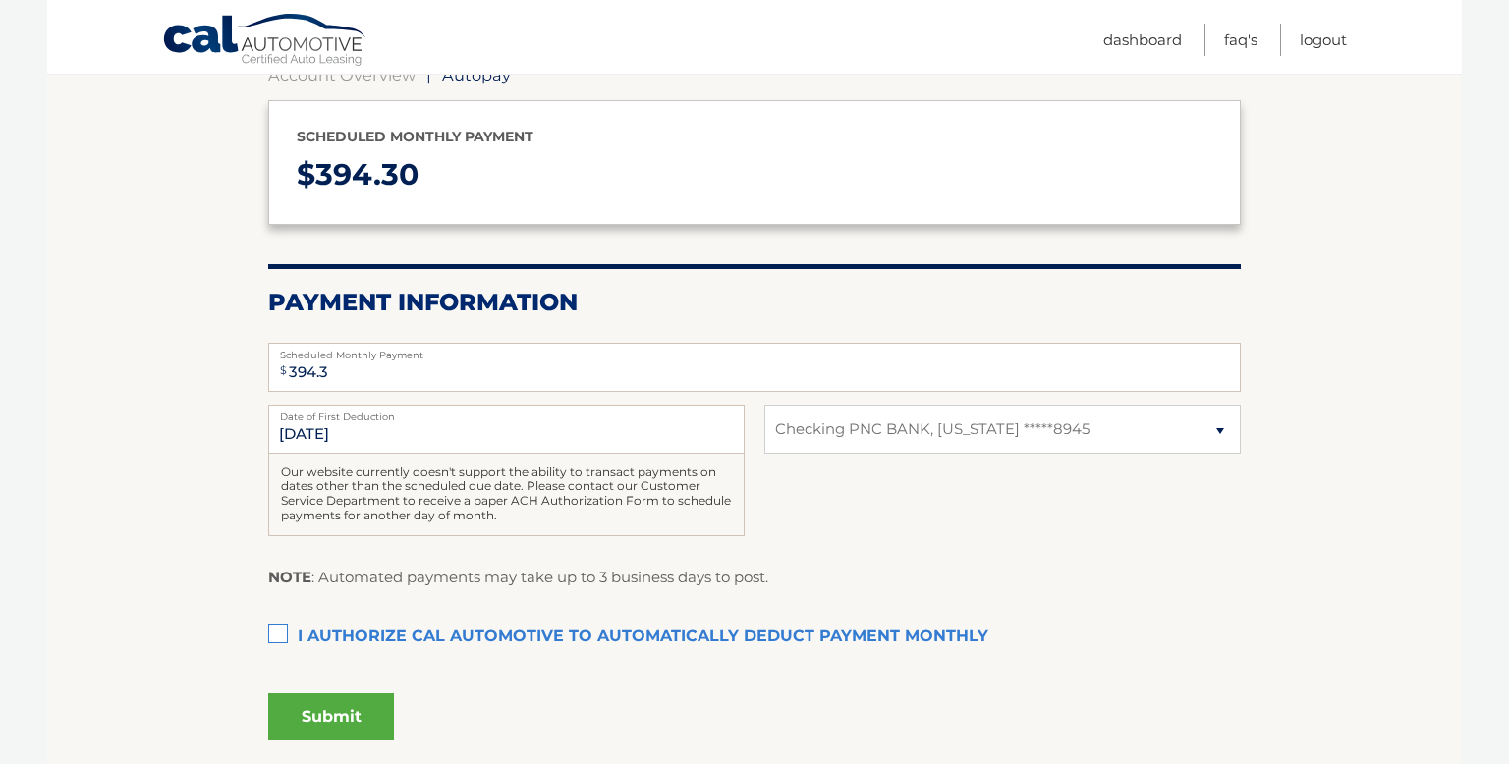
scroll to position [216, 0]
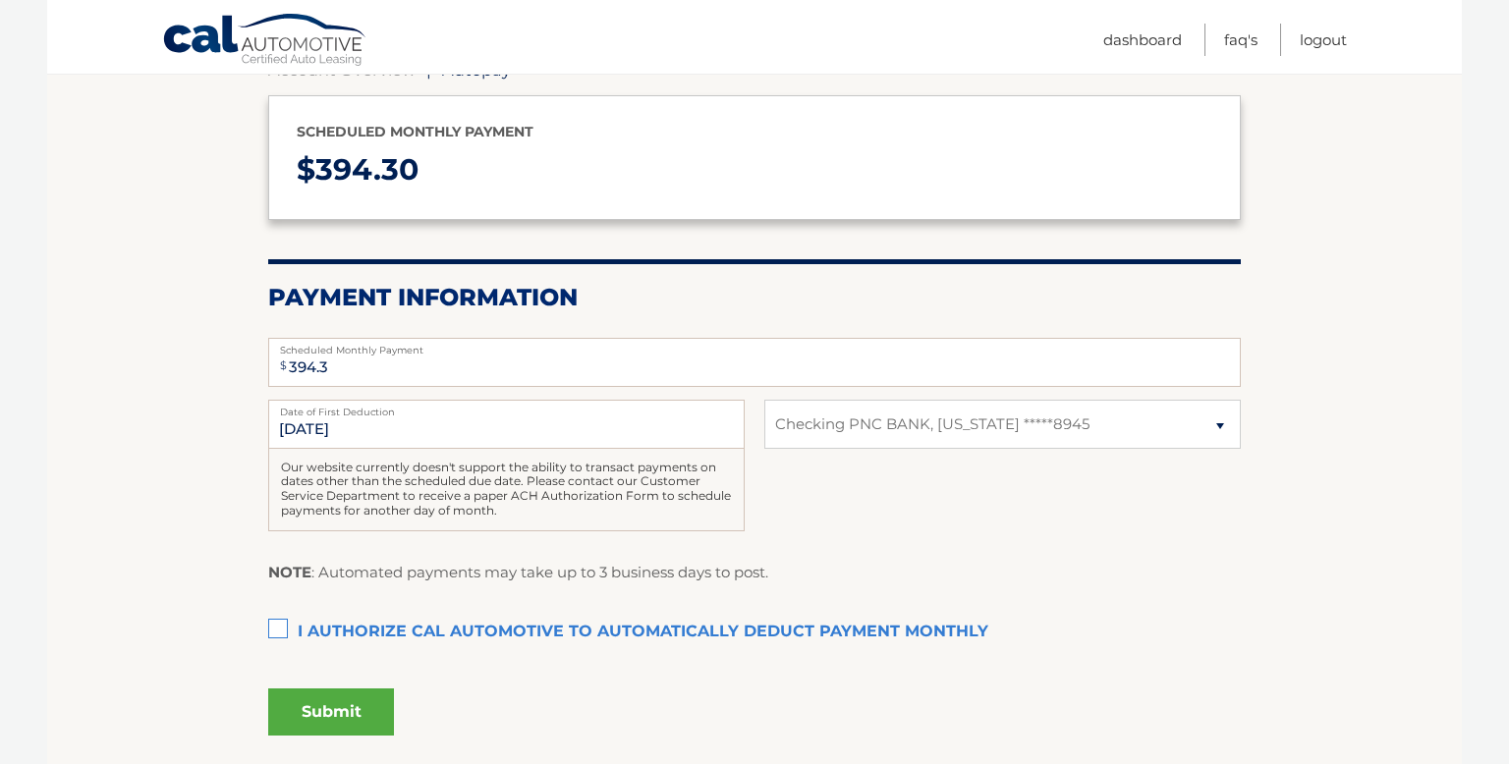
click at [273, 624] on label "I authorize cal automotive to automatically deduct payment monthly This checkbo…" at bounding box center [754, 632] width 972 height 39
click at [0, 0] on input "I authorize cal automotive to automatically deduct payment monthly This checkbo…" at bounding box center [0, 0] width 0 height 0
click at [365, 706] on button "Submit" at bounding box center [331, 712] width 126 height 47
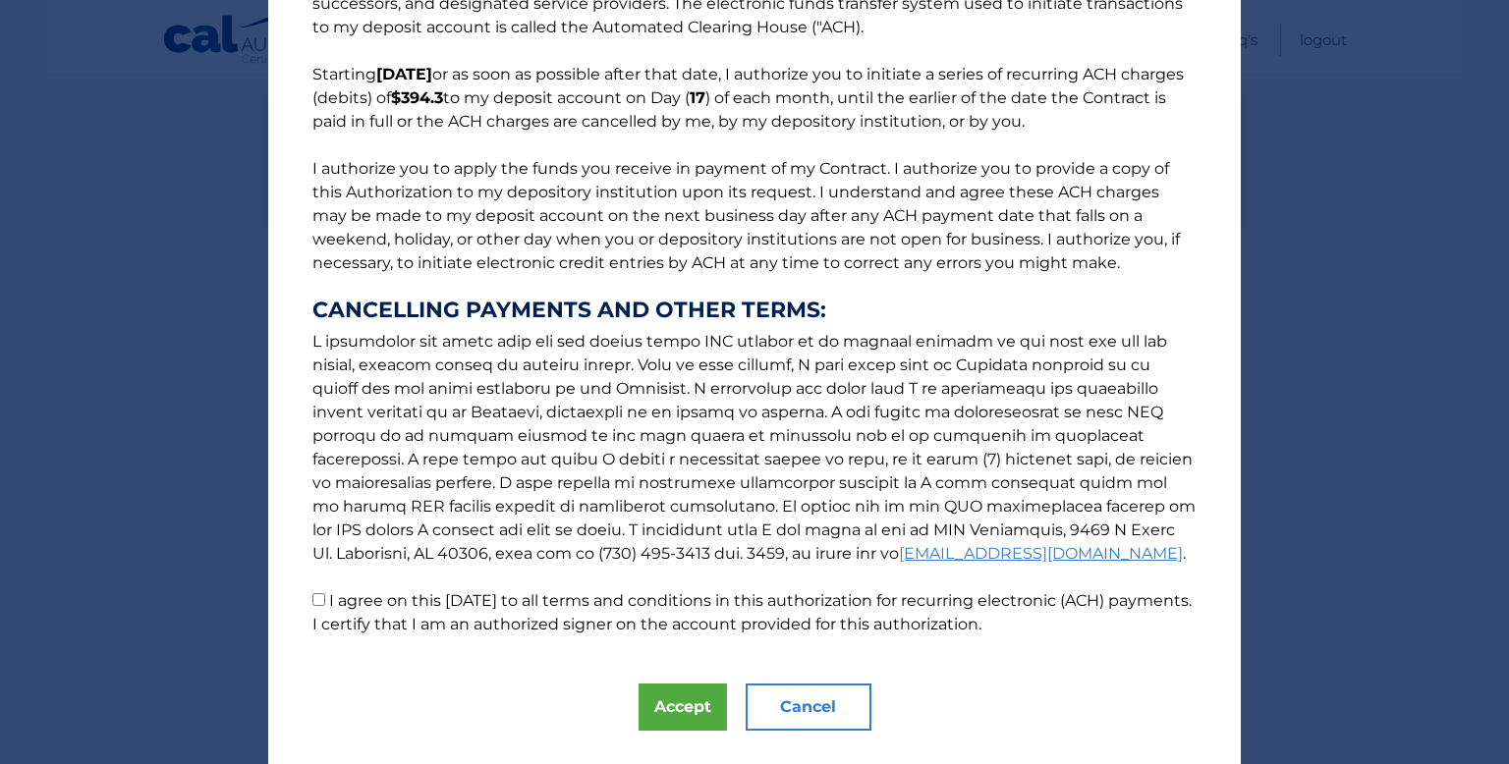
scroll to position [133, 0]
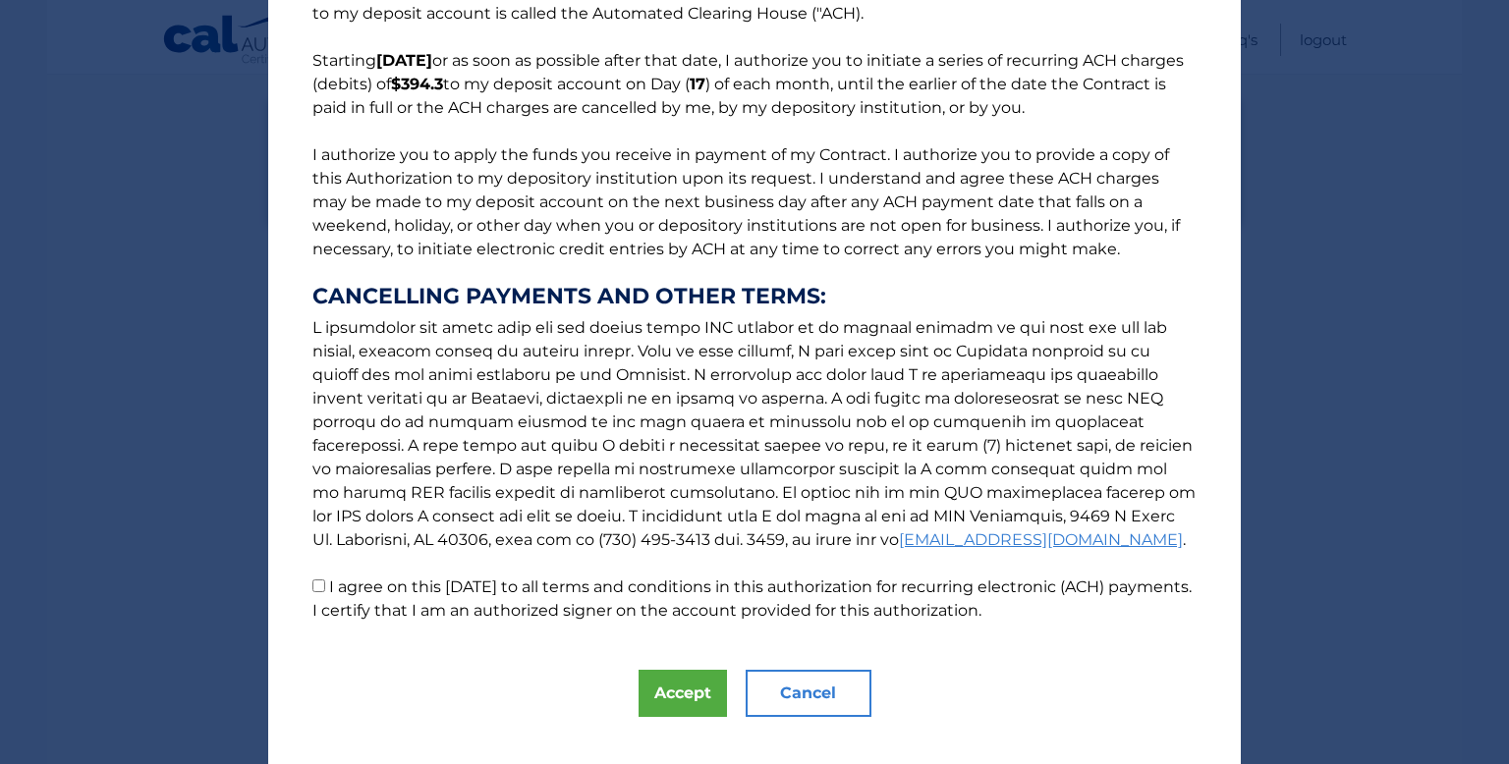
click at [321, 588] on input "I agree on this 10/12/2025 to all terms and conditions in this authorization fo…" at bounding box center [318, 586] width 13 height 13
checkbox input "true"
click at [679, 705] on button "Accept" at bounding box center [682, 693] width 88 height 47
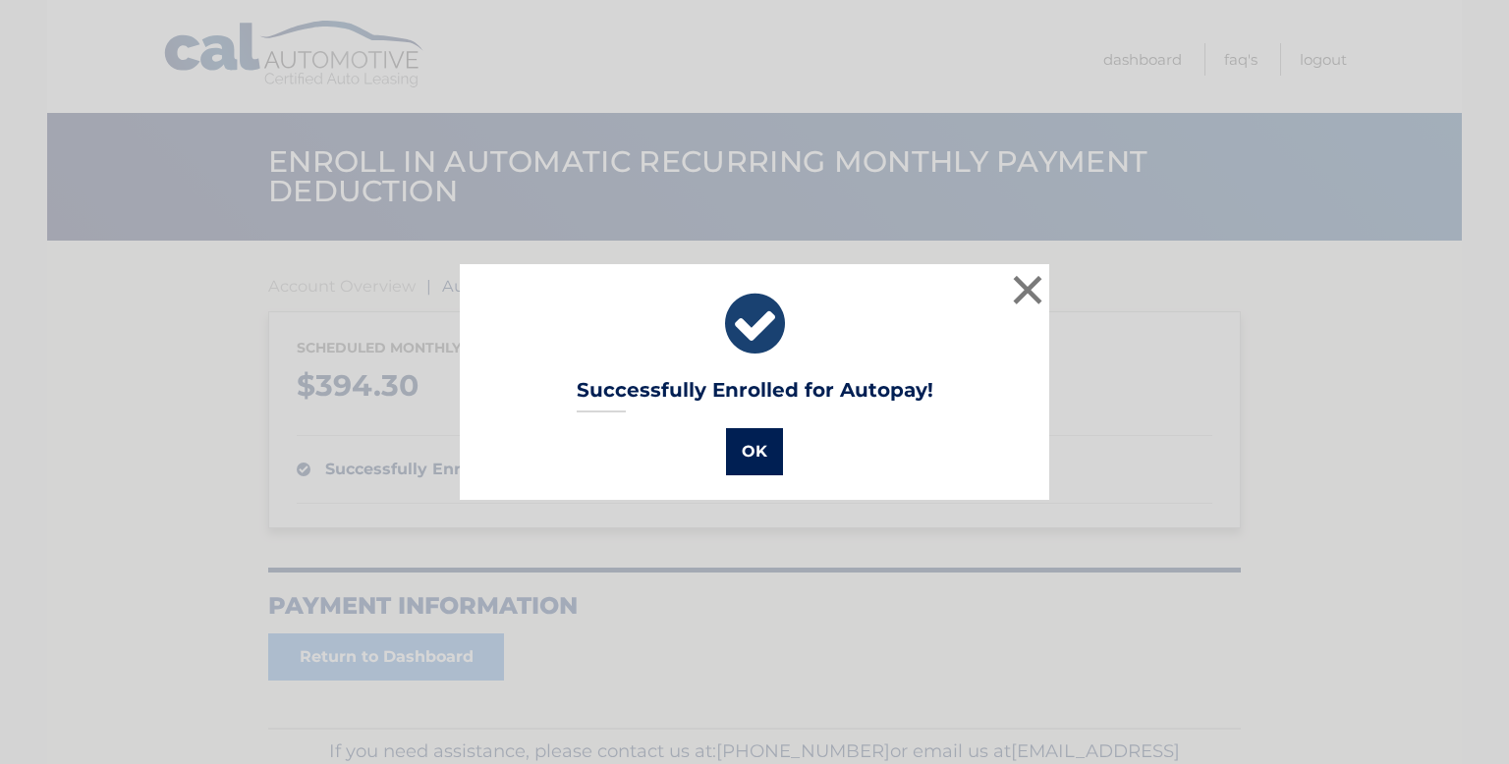
click at [779, 452] on button "OK" at bounding box center [754, 451] width 57 height 47
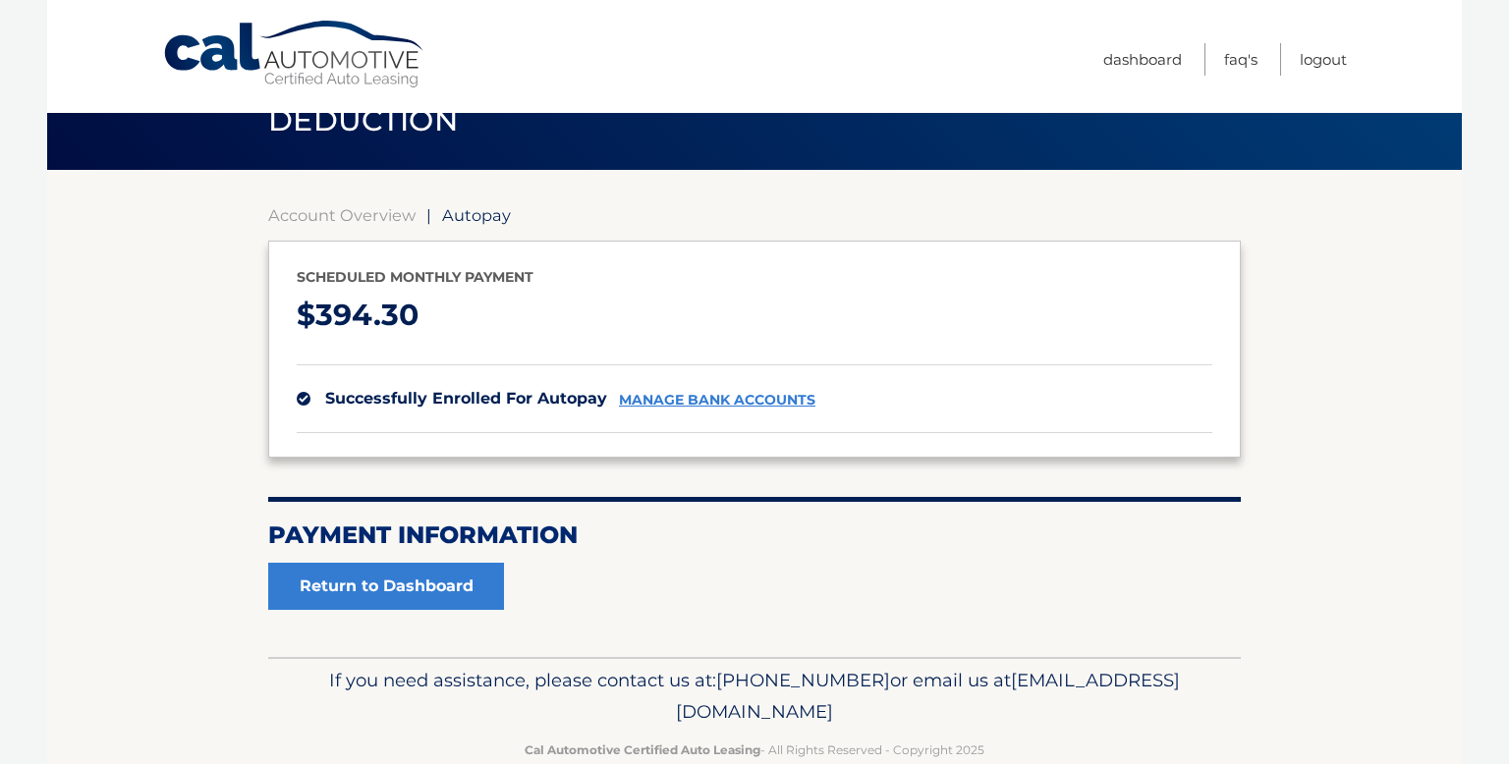
scroll to position [82, 0]
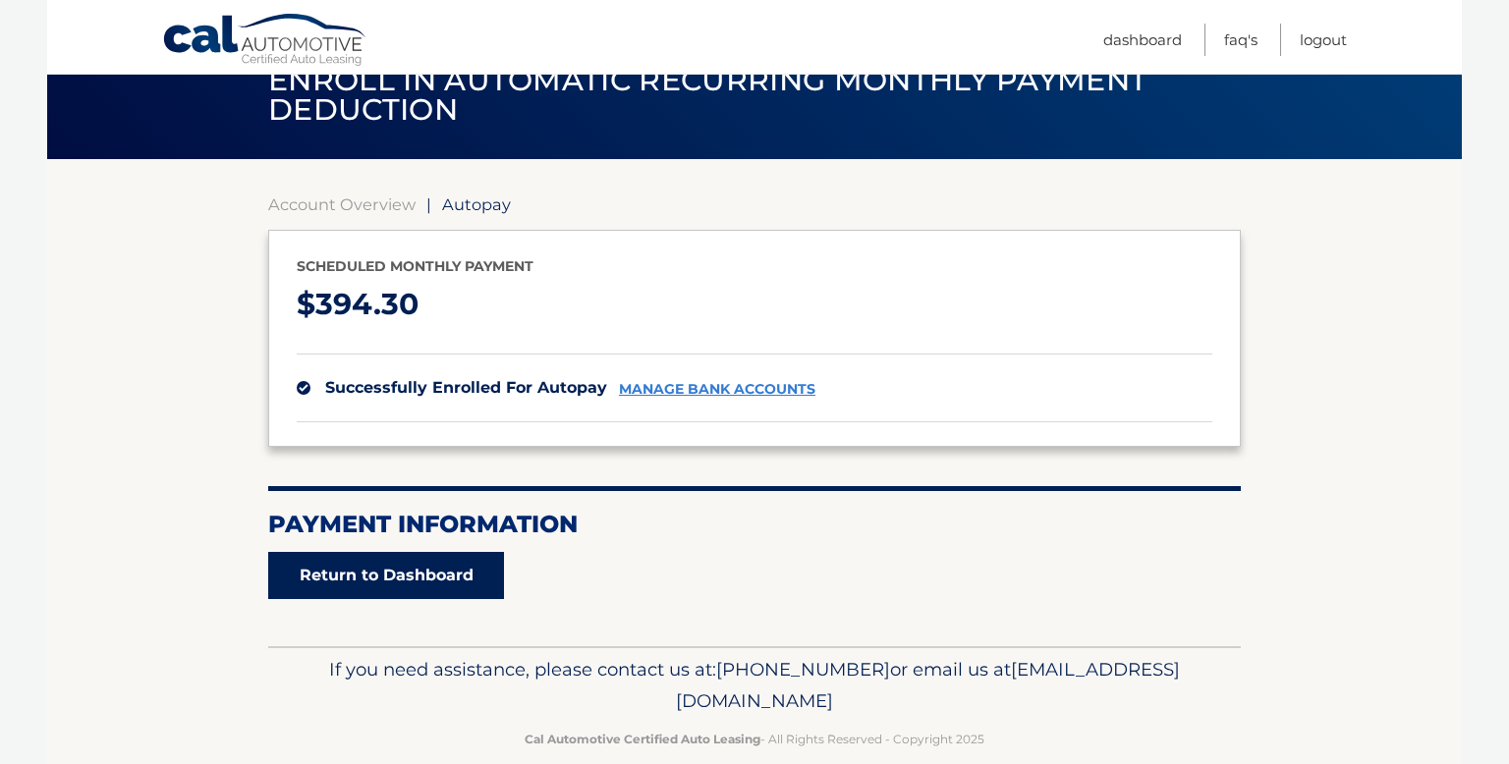
click at [445, 567] on link "Return to Dashboard" at bounding box center [386, 575] width 236 height 47
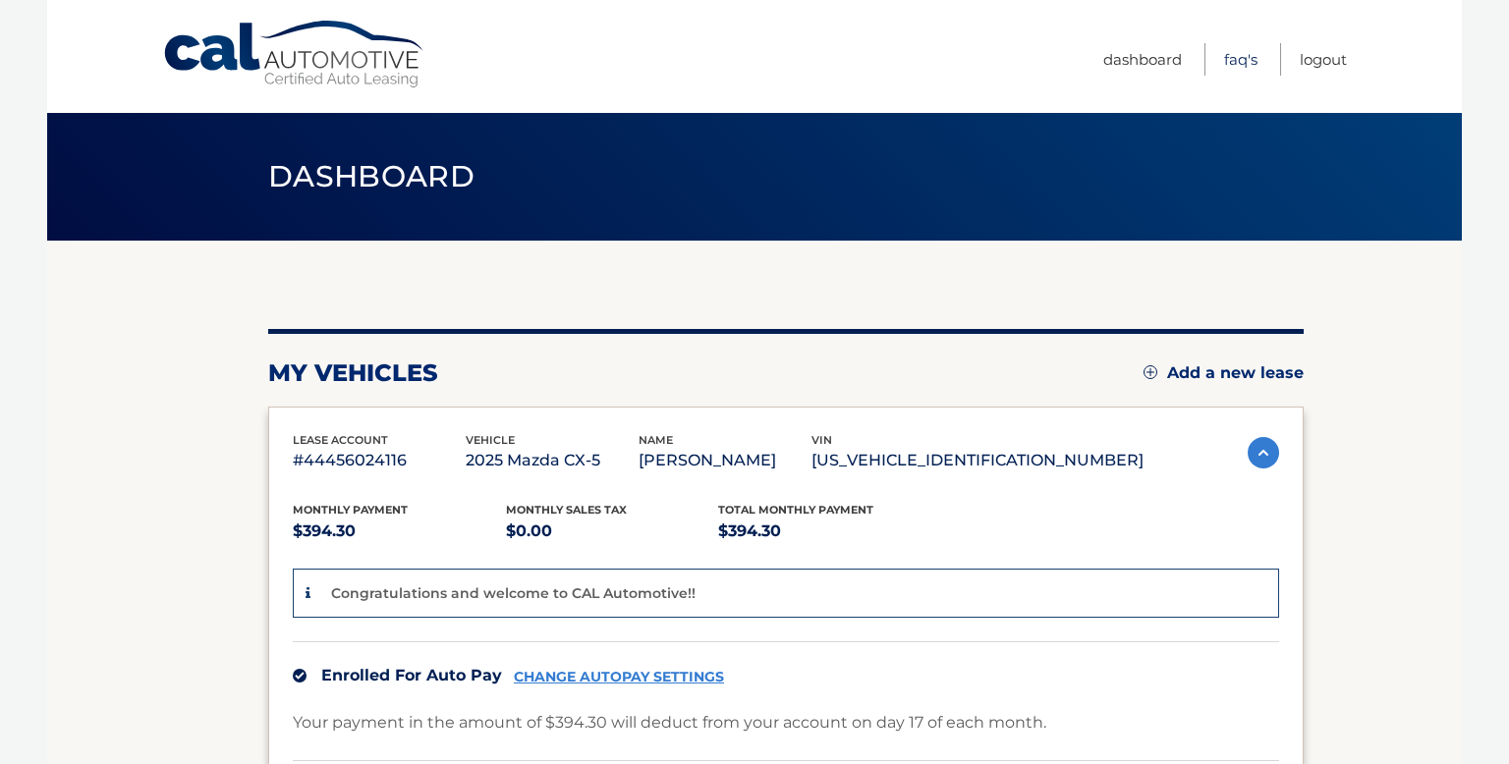
click at [1237, 58] on link "FAQ's" at bounding box center [1240, 59] width 33 height 32
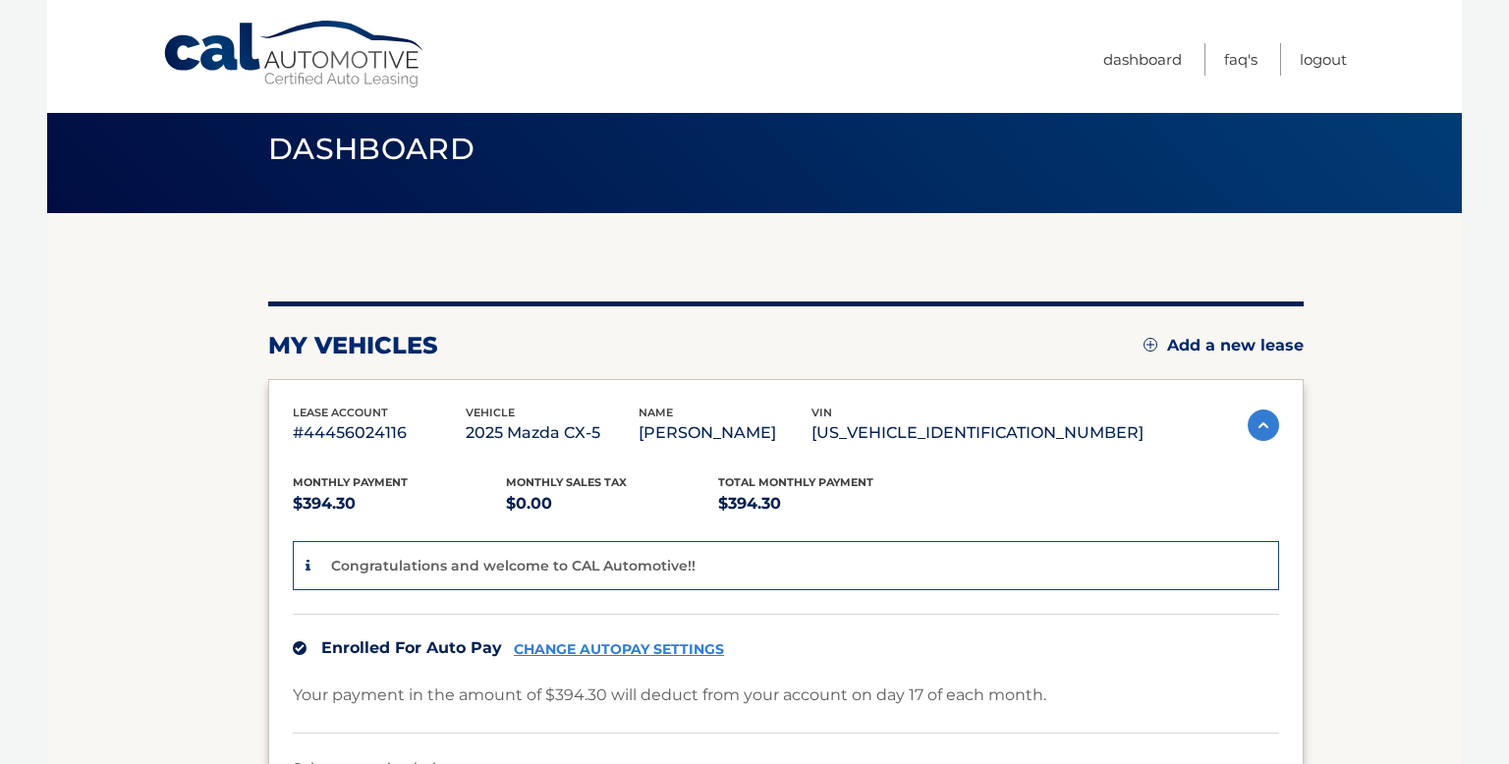
scroll to position [30, 0]
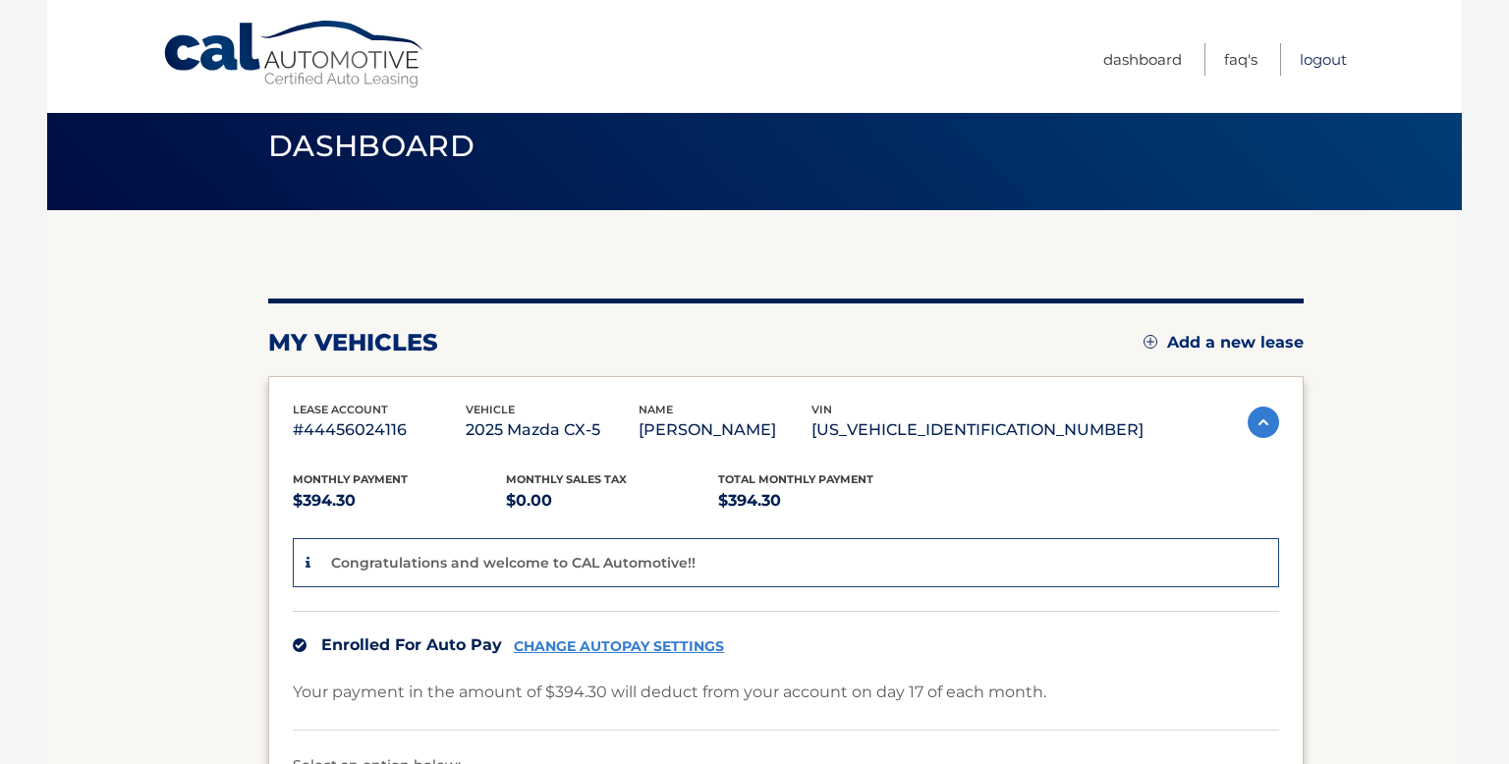
click at [1321, 57] on link "Logout" at bounding box center [1323, 59] width 47 height 32
